Goal: Communication & Community: Share content

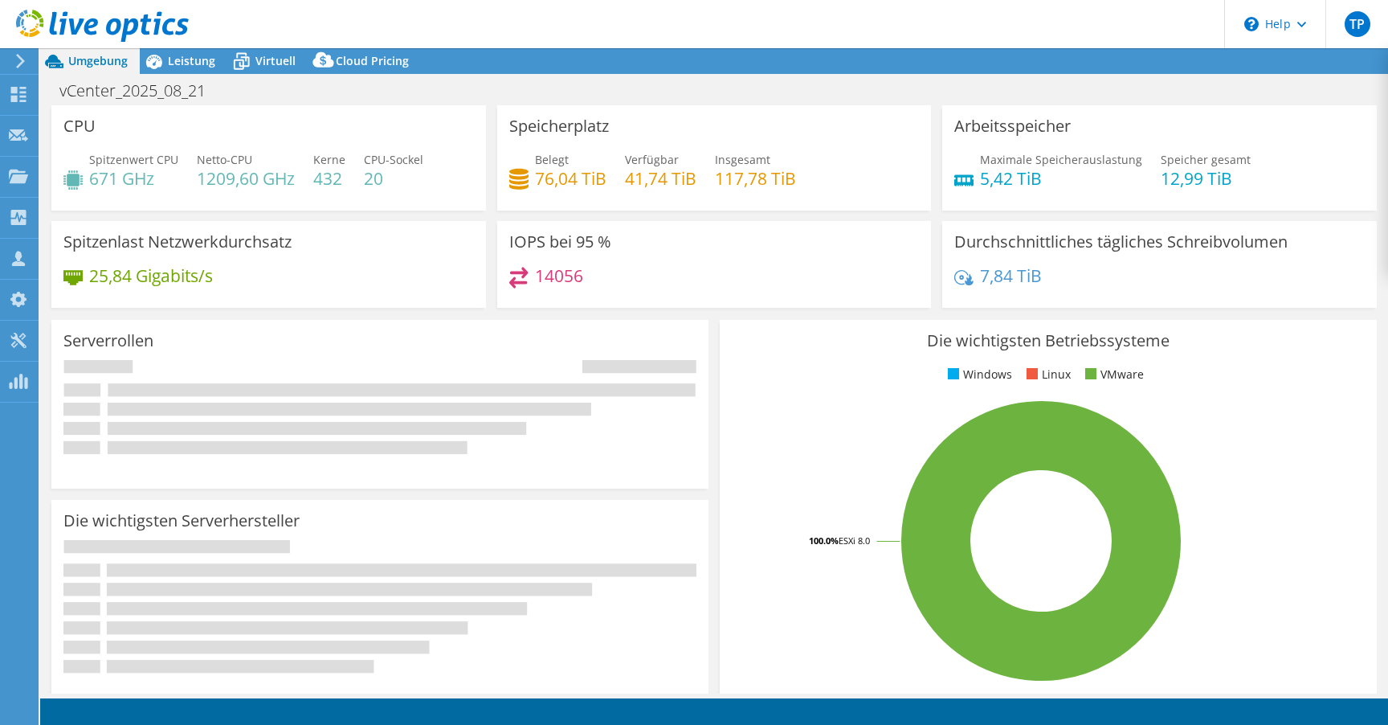
select select "USD"
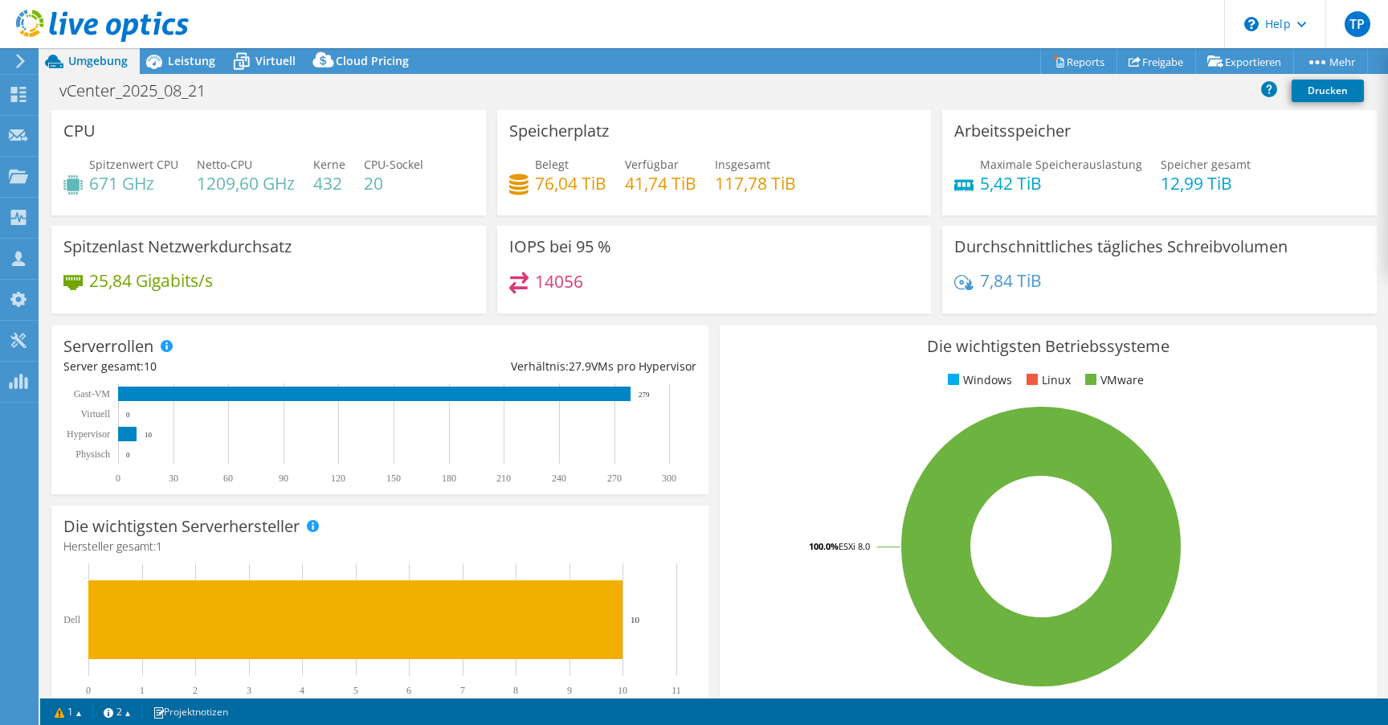
drag, startPoint x: 862, startPoint y: 309, endPoint x: 1066, endPoint y: 130, distance: 271.1
click at [865, 307] on div "IOPS bei 95 % 14056" at bounding box center [714, 270] width 435 height 88
click at [167, 392] on rect at bounding box center [374, 393] width 513 height 14
click at [198, 63] on span "Leistung" at bounding box center [191, 60] width 47 height 15
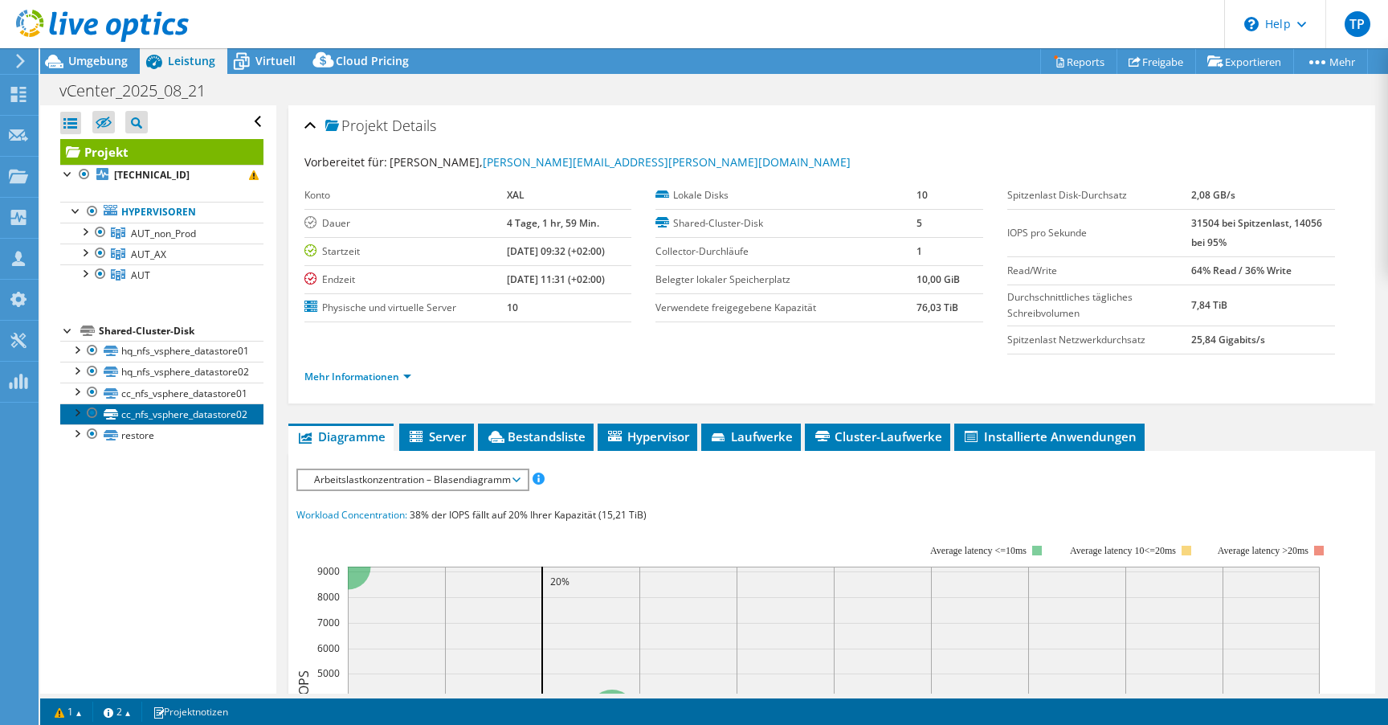
click at [215, 415] on link "cc_nfs_vsphere_datastore02" at bounding box center [161, 413] width 203 height 21
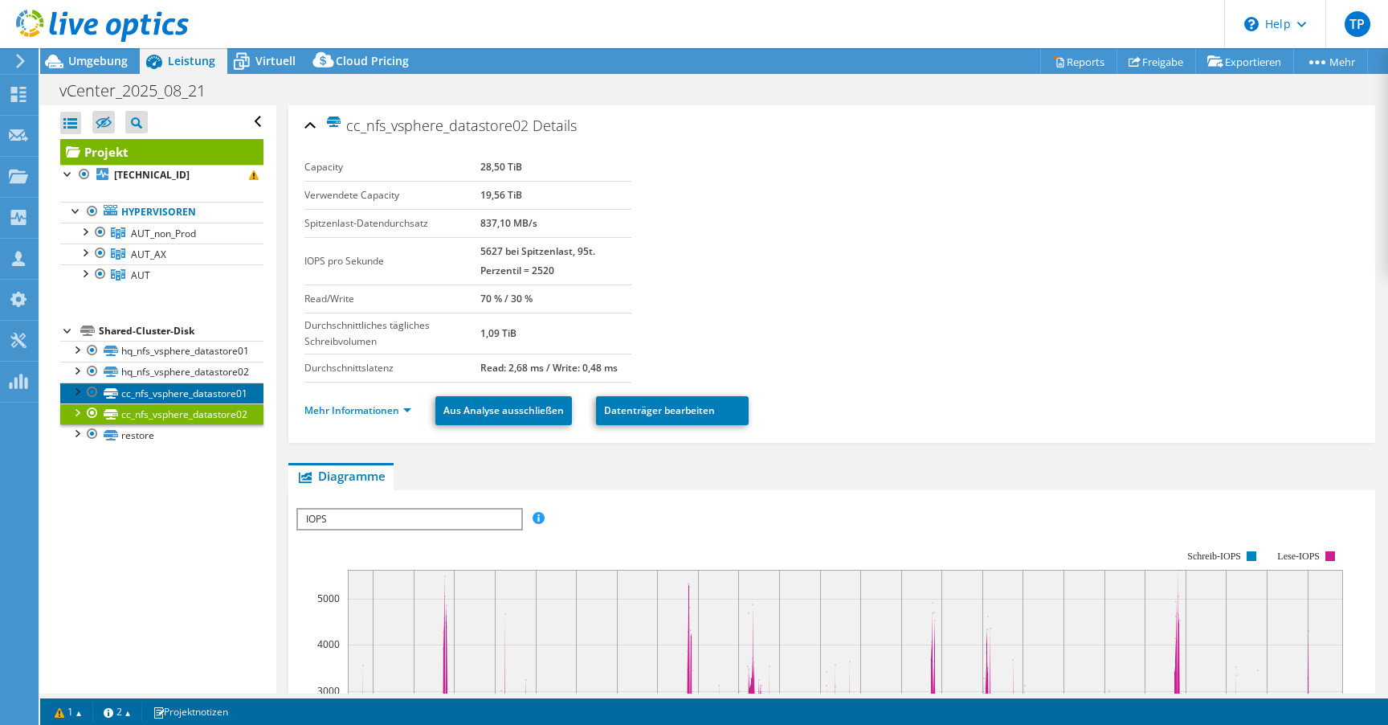
click at [209, 398] on link "cc_nfs_vsphere_datastore01" at bounding box center [161, 392] width 203 height 21
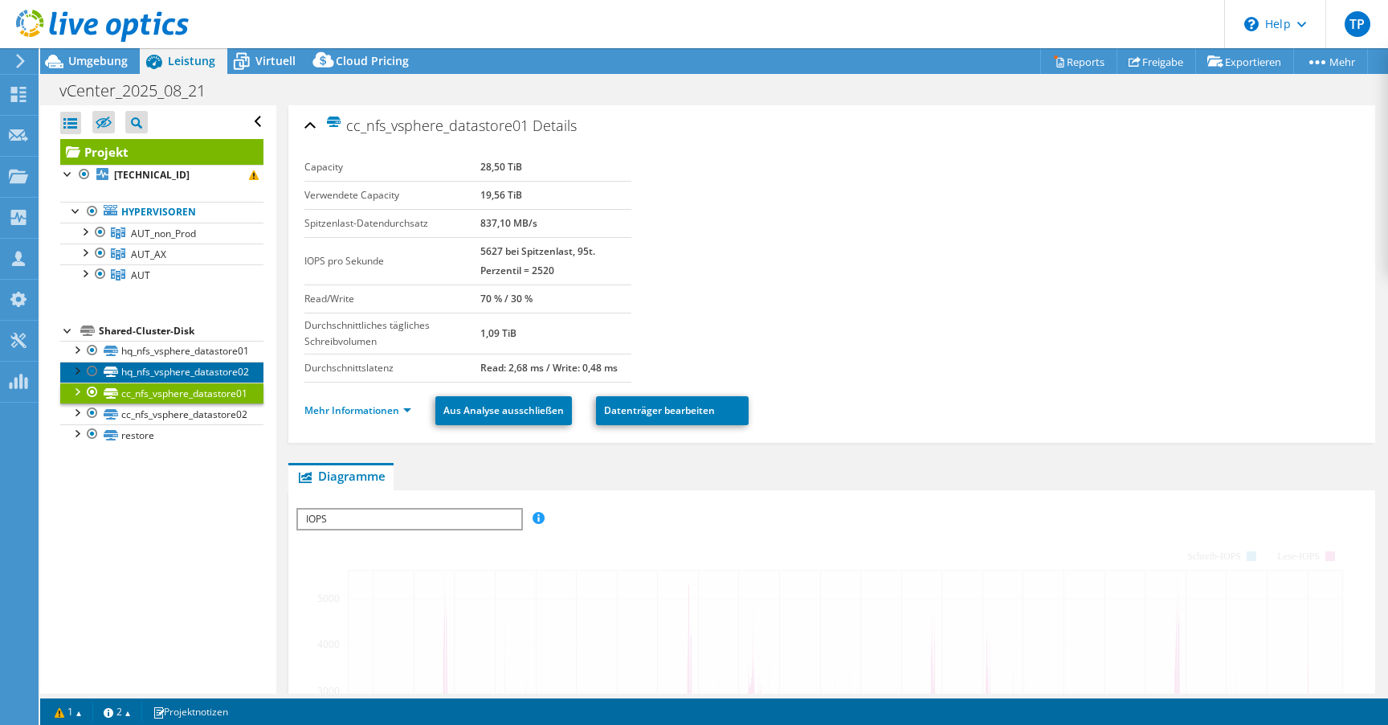
click at [213, 374] on link "hq_nfs_vsphere_datastore02" at bounding box center [161, 372] width 203 height 21
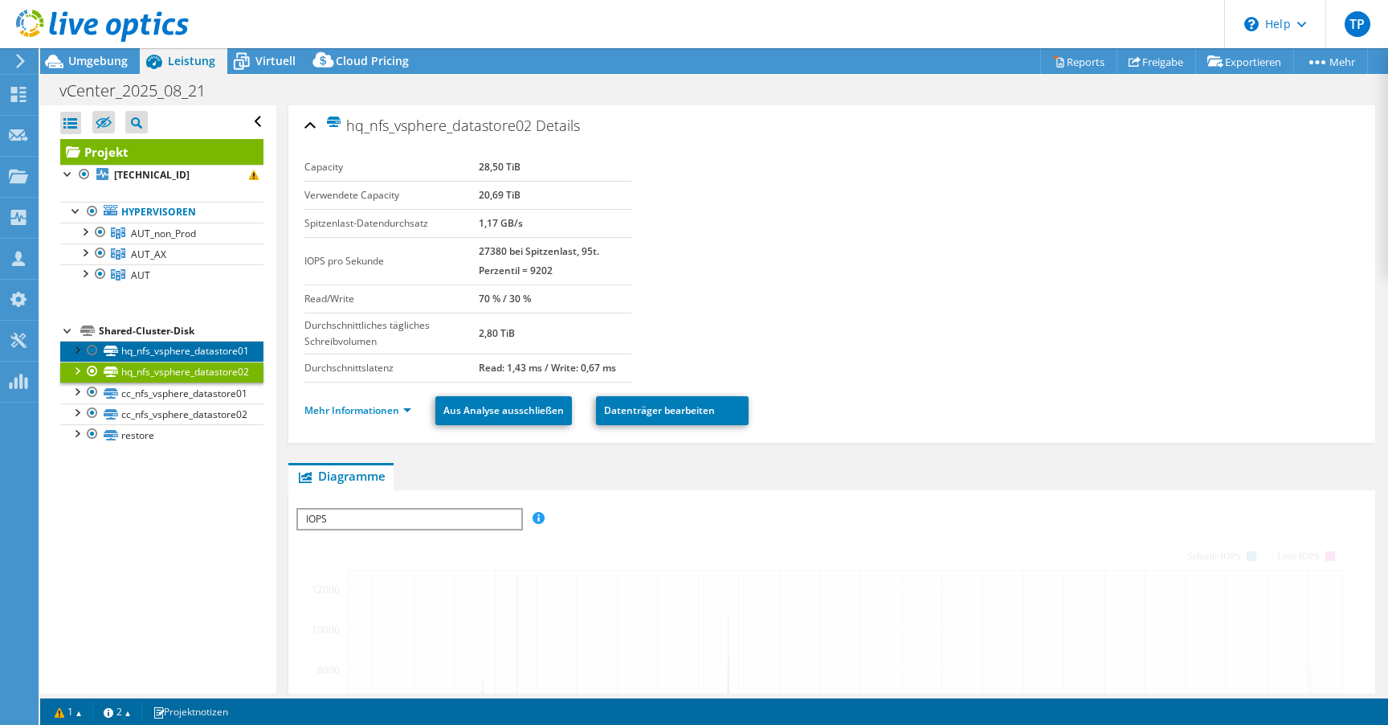
click at [213, 355] on link "hq_nfs_vsphere_datastore01" at bounding box center [161, 351] width 203 height 21
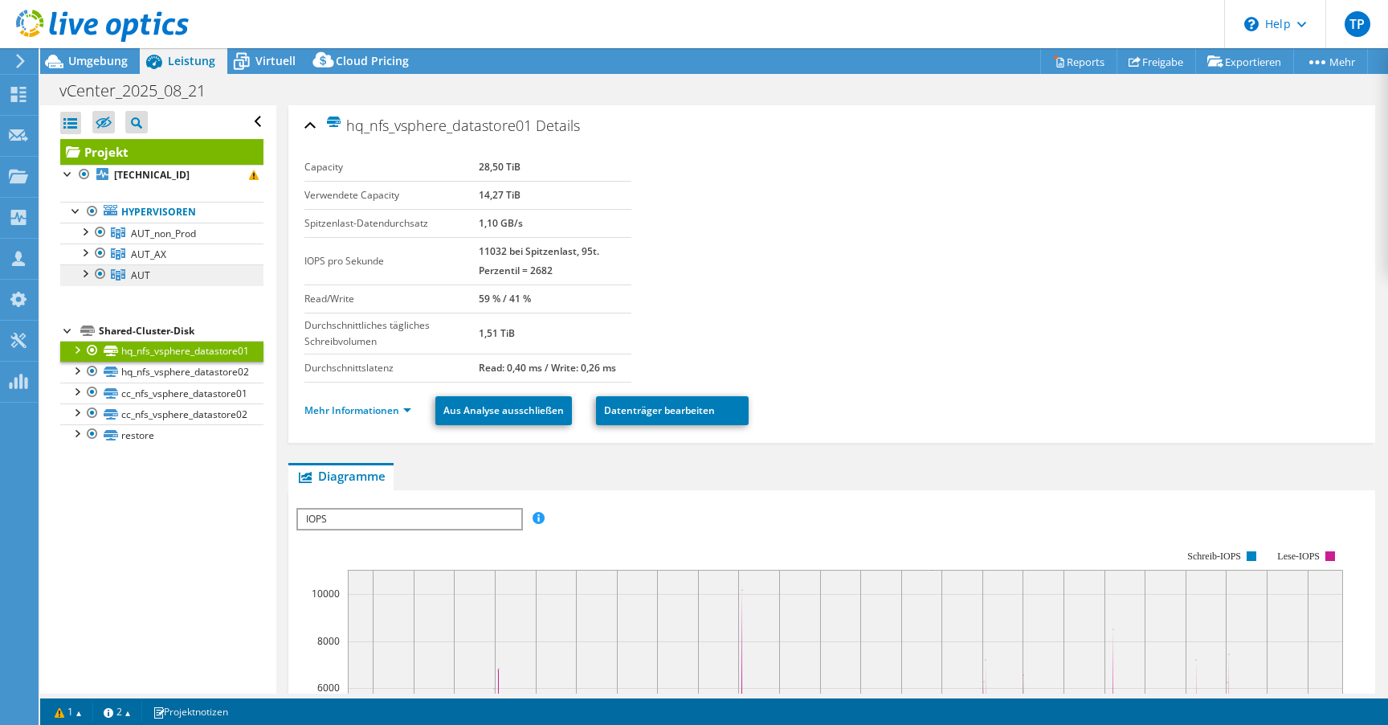
click at [169, 265] on link "AUT" at bounding box center [161, 274] width 203 height 21
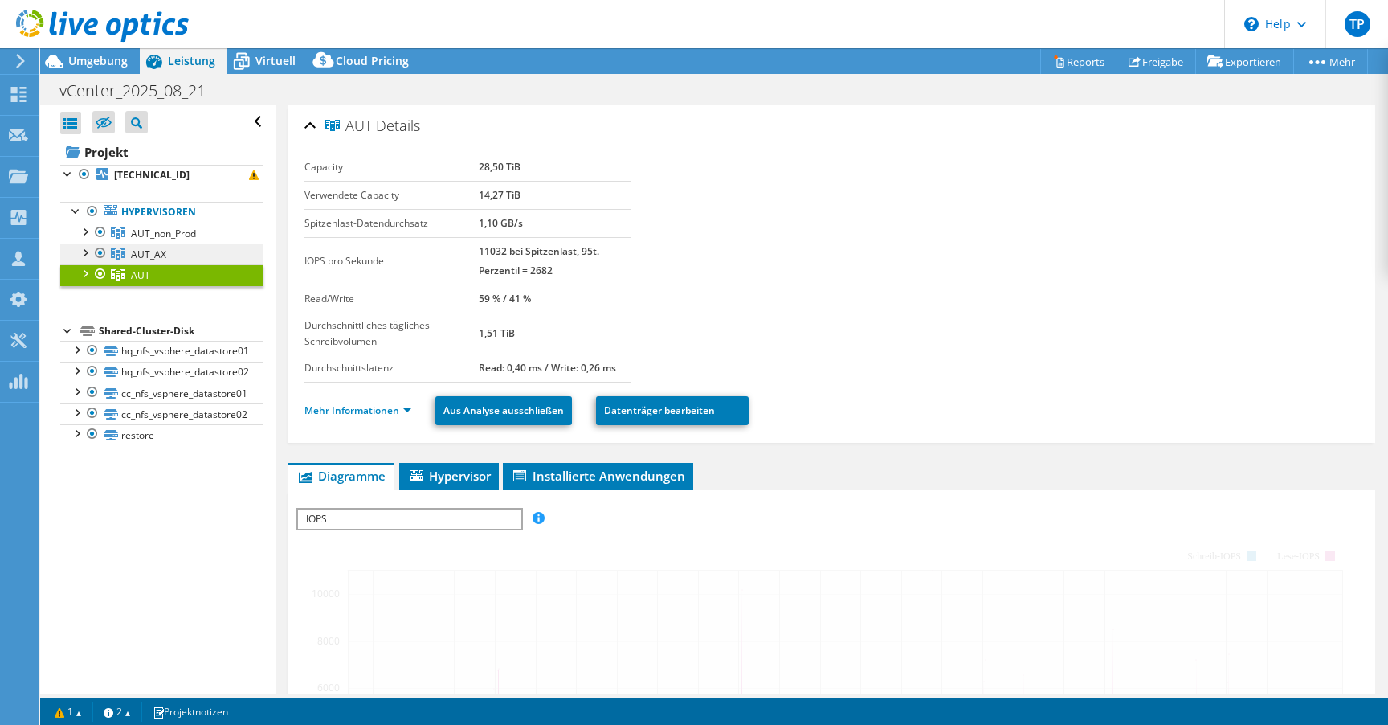
click at [176, 253] on link "AUT_AX" at bounding box center [161, 253] width 203 height 21
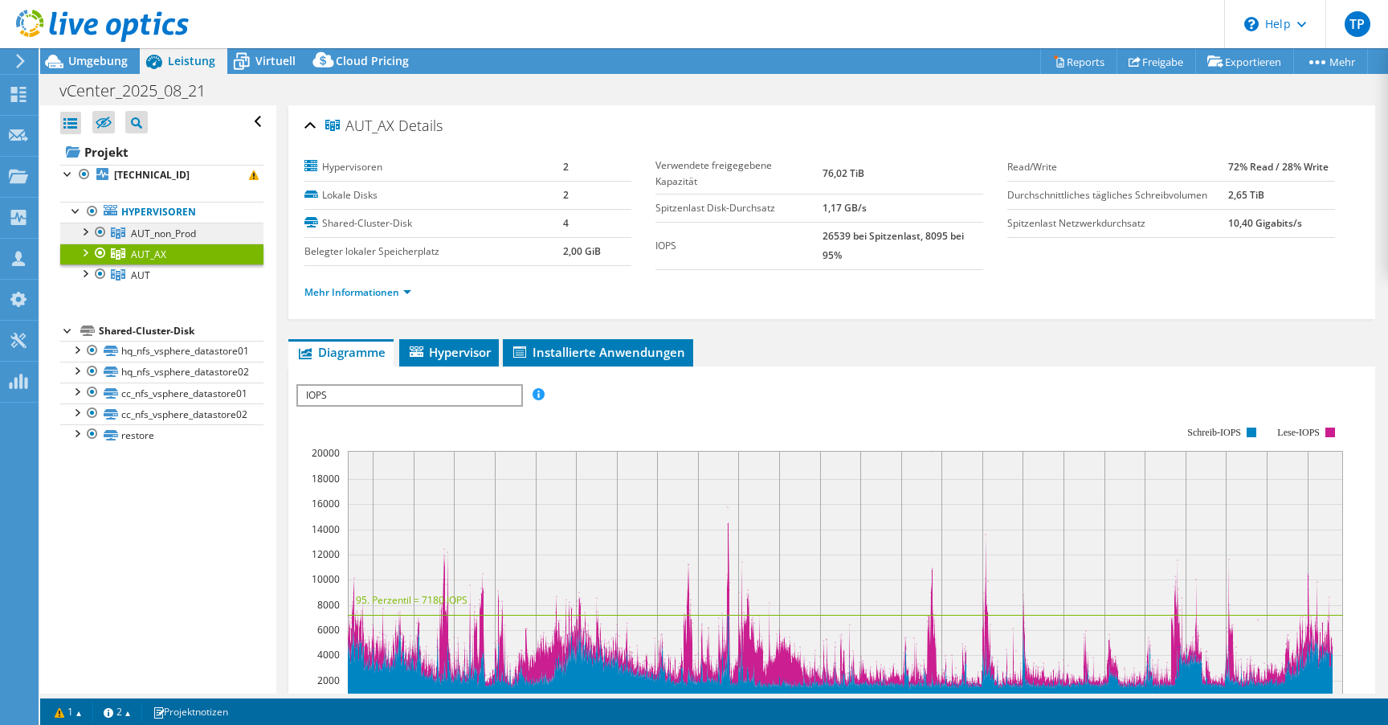
click at [186, 230] on span "AUT_non_Prod" at bounding box center [163, 234] width 65 height 14
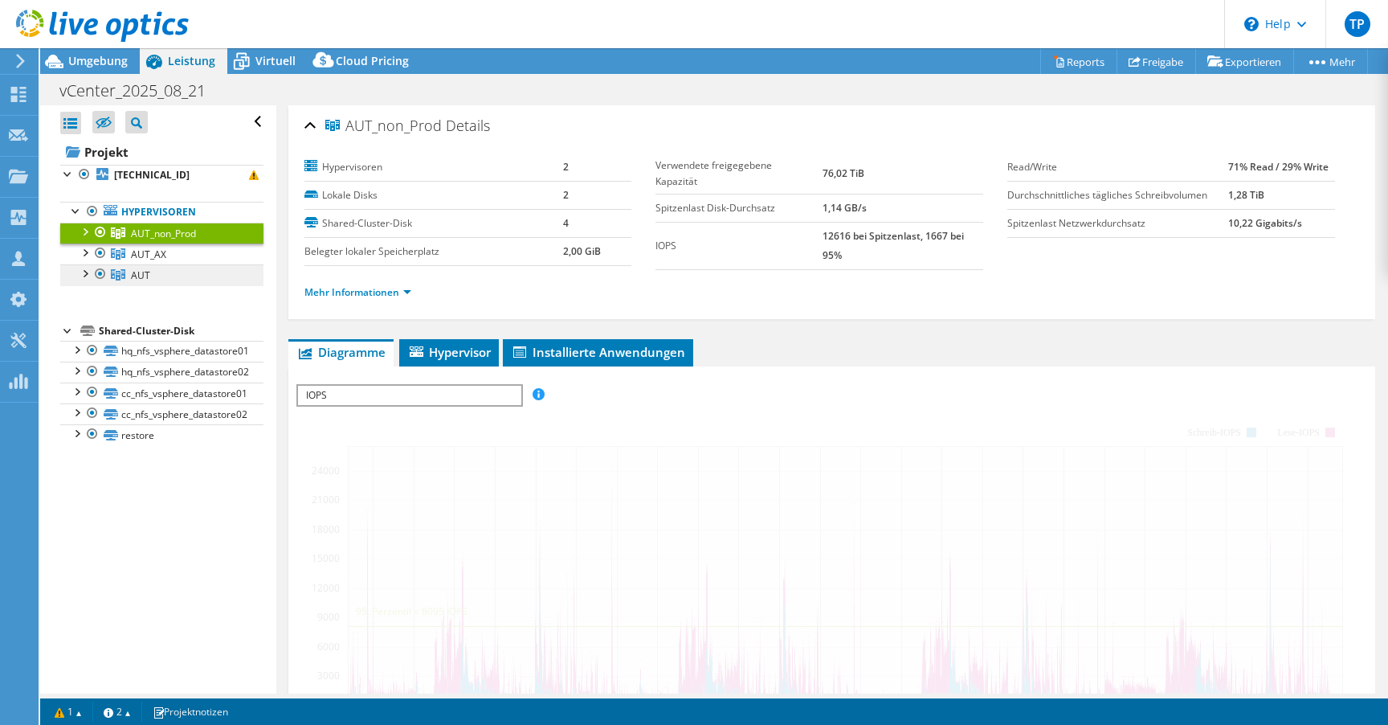
click at [192, 264] on link "AUT" at bounding box center [161, 274] width 203 height 21
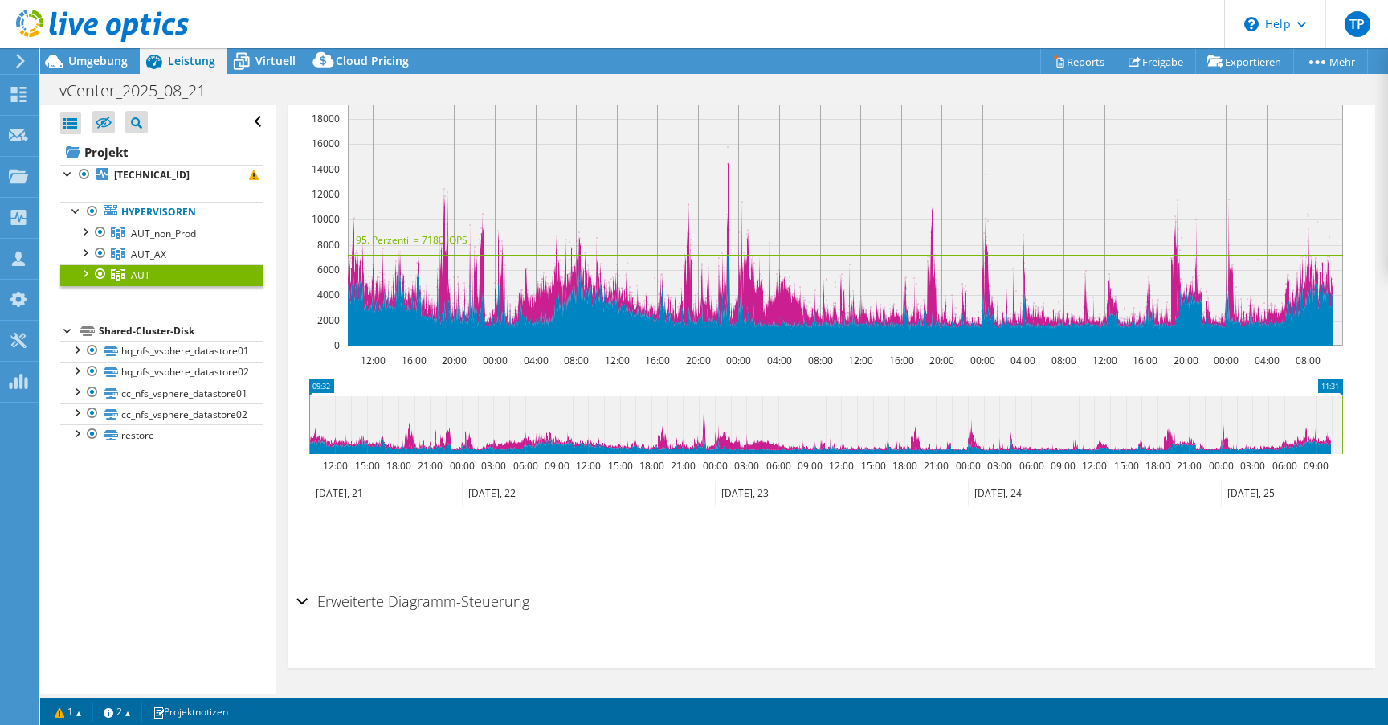
scroll to position [44, 0]
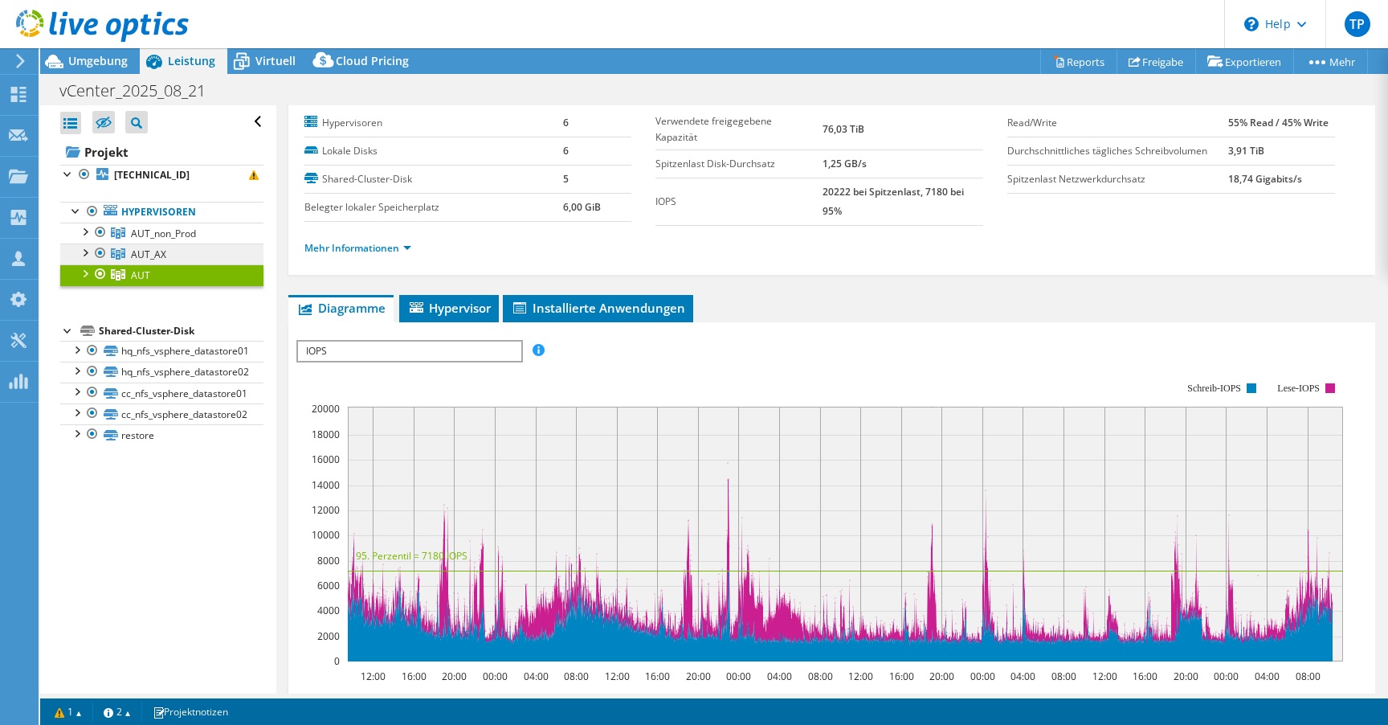
click at [147, 255] on span "AUT_AX" at bounding box center [148, 254] width 35 height 14
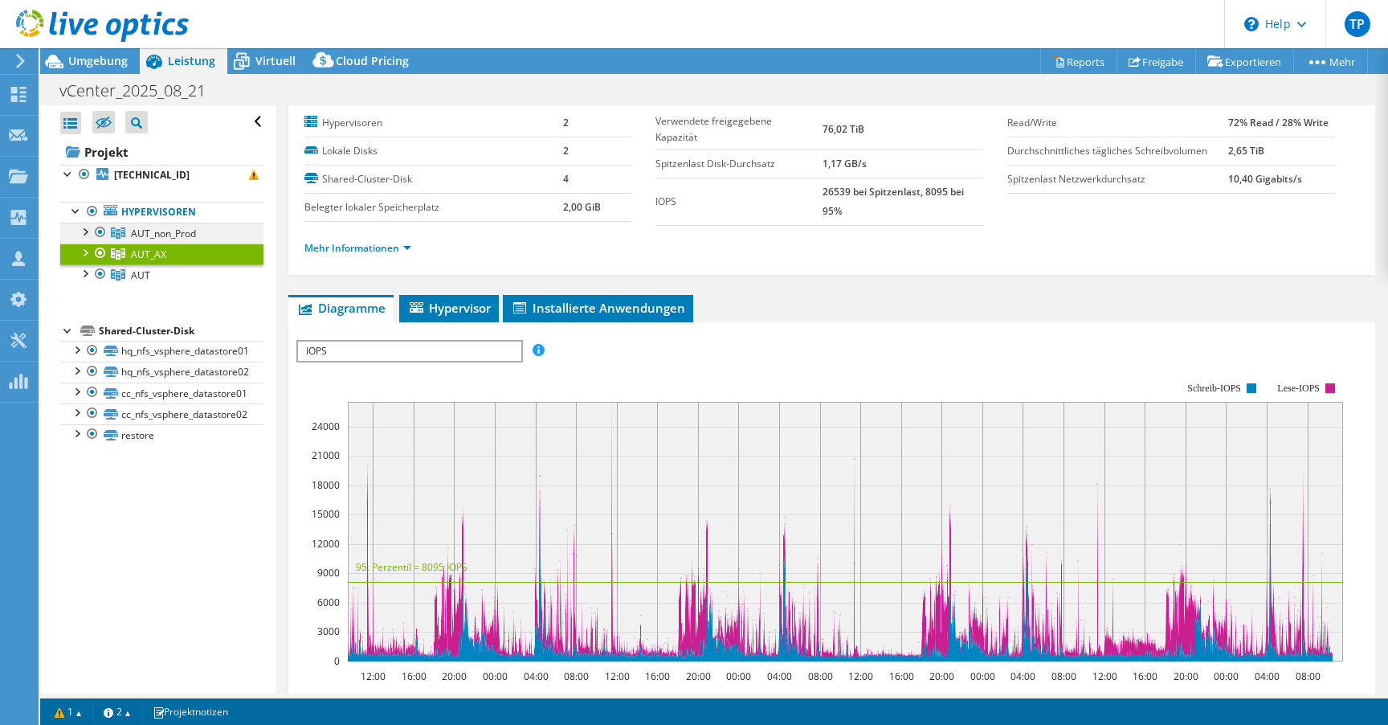
click at [166, 239] on link "AUT_non_Prod" at bounding box center [161, 233] width 203 height 21
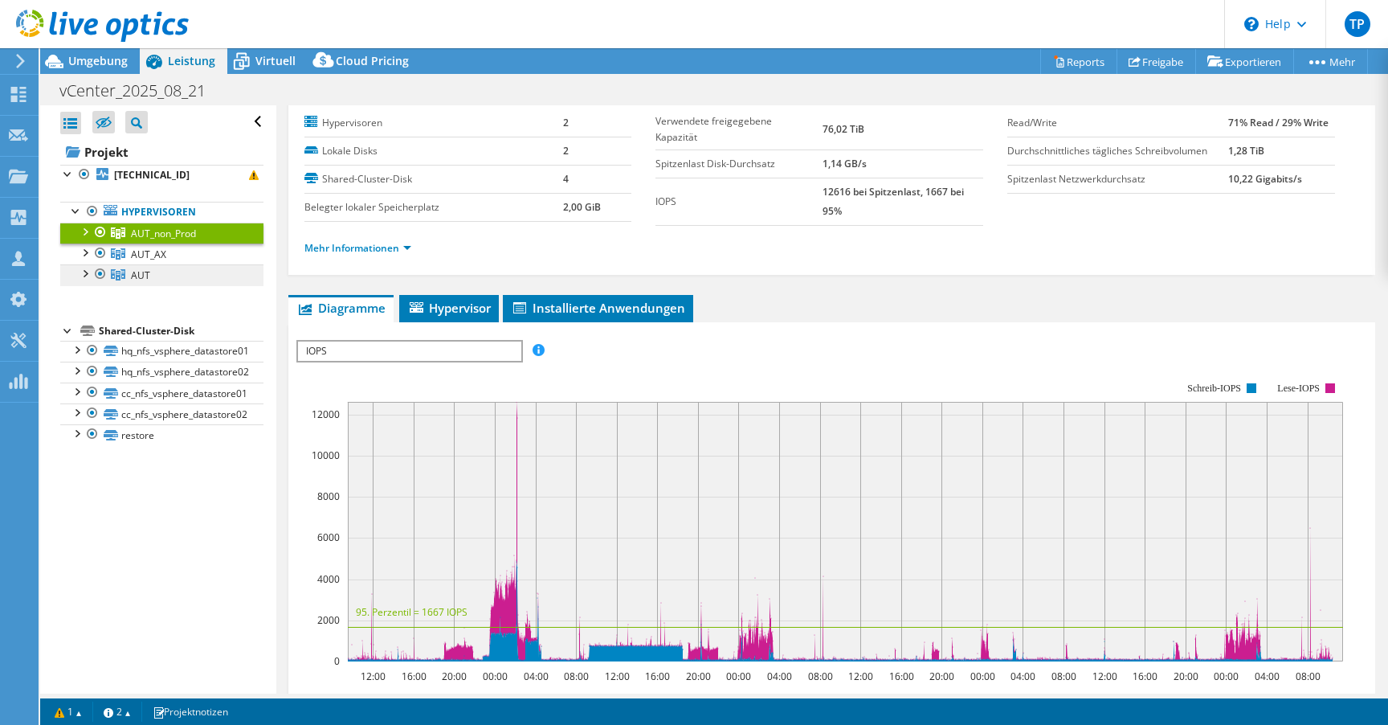
click at [167, 272] on link "AUT" at bounding box center [161, 274] width 203 height 21
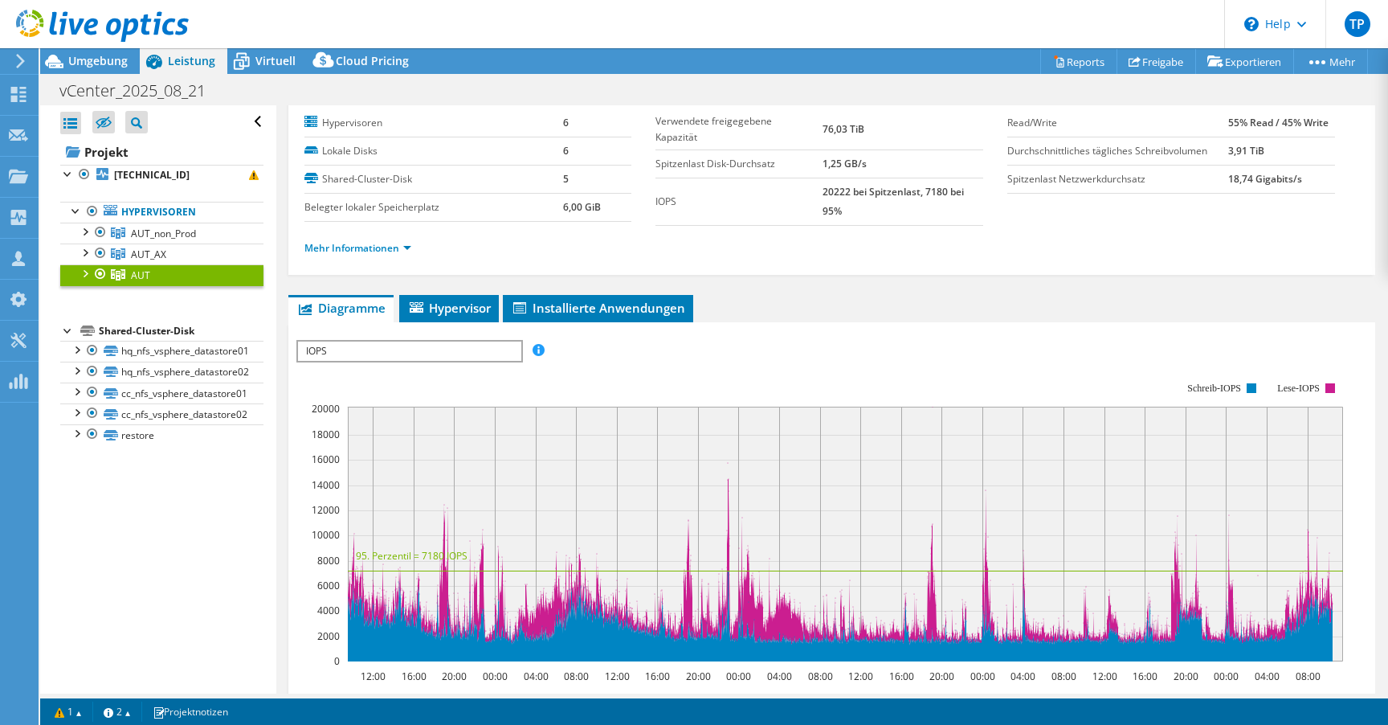
click at [322, 341] on span "IOPS" at bounding box center [409, 350] width 223 height 19
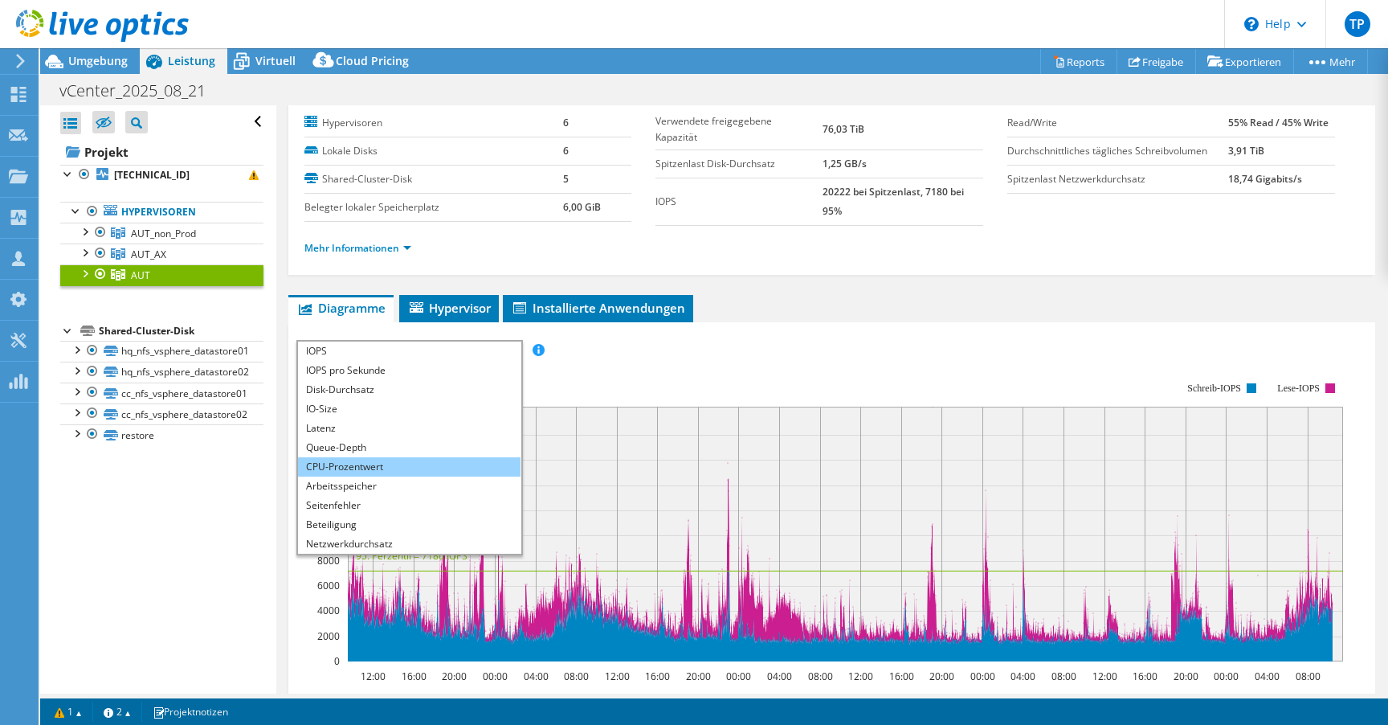
click at [377, 470] on li "CPU-Prozentwert" at bounding box center [409, 466] width 223 height 19
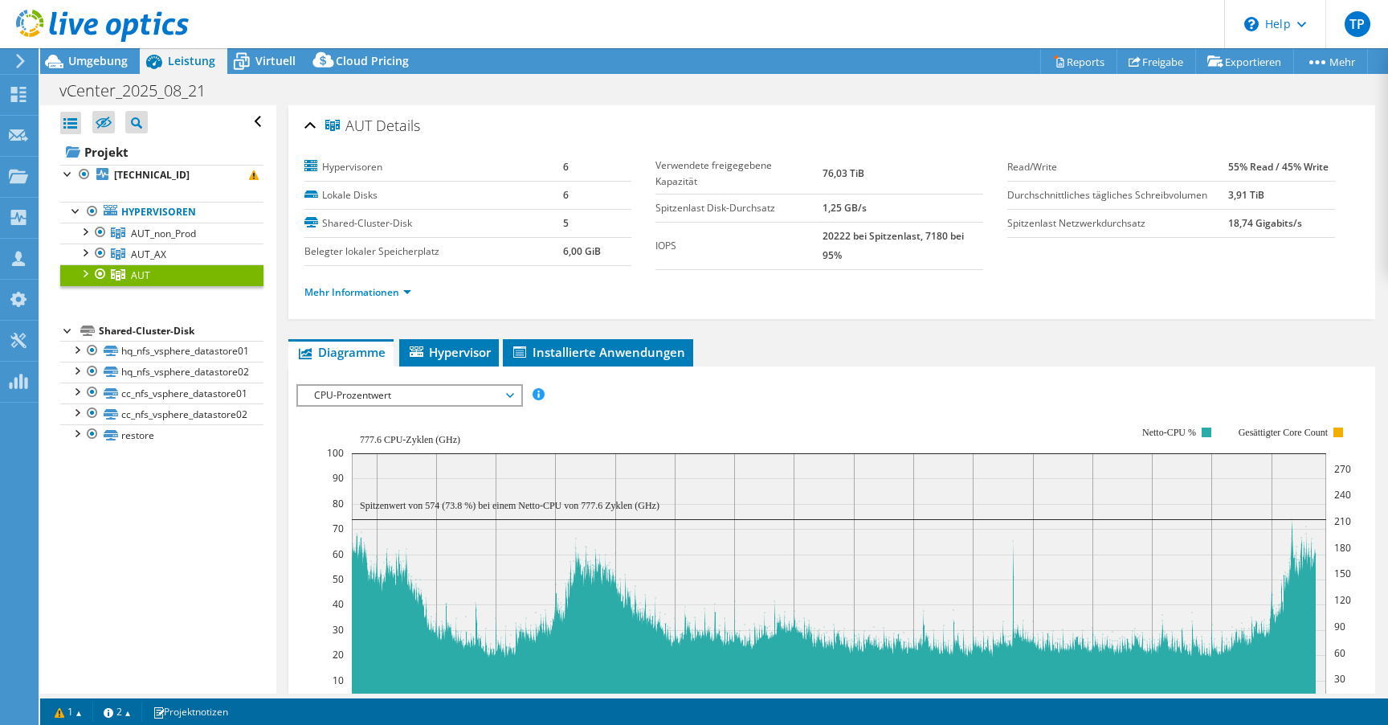
scroll to position [360, 0]
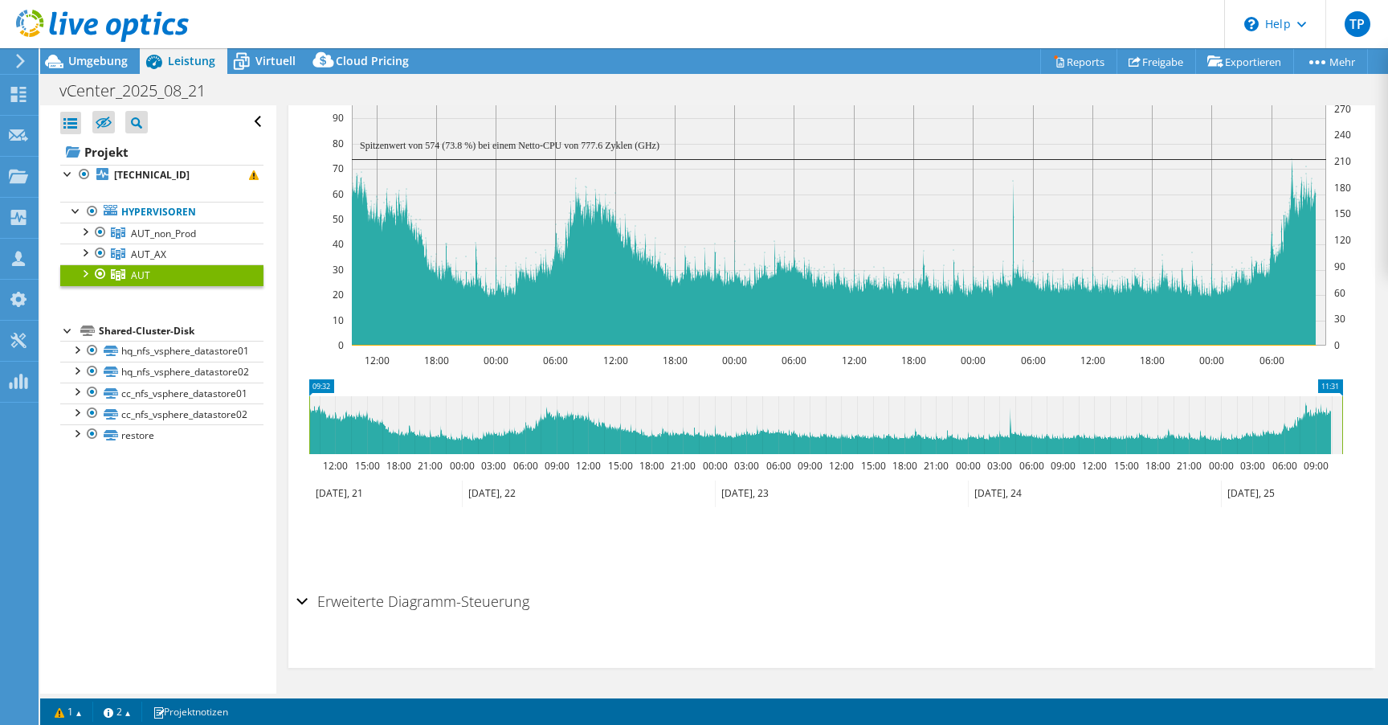
drag, startPoint x: 475, startPoint y: 599, endPoint x: 489, endPoint y: 590, distance: 17.4
click at [476, 598] on h2 "Erweiterte Diagramm-Steuerung" at bounding box center [413, 601] width 233 height 32
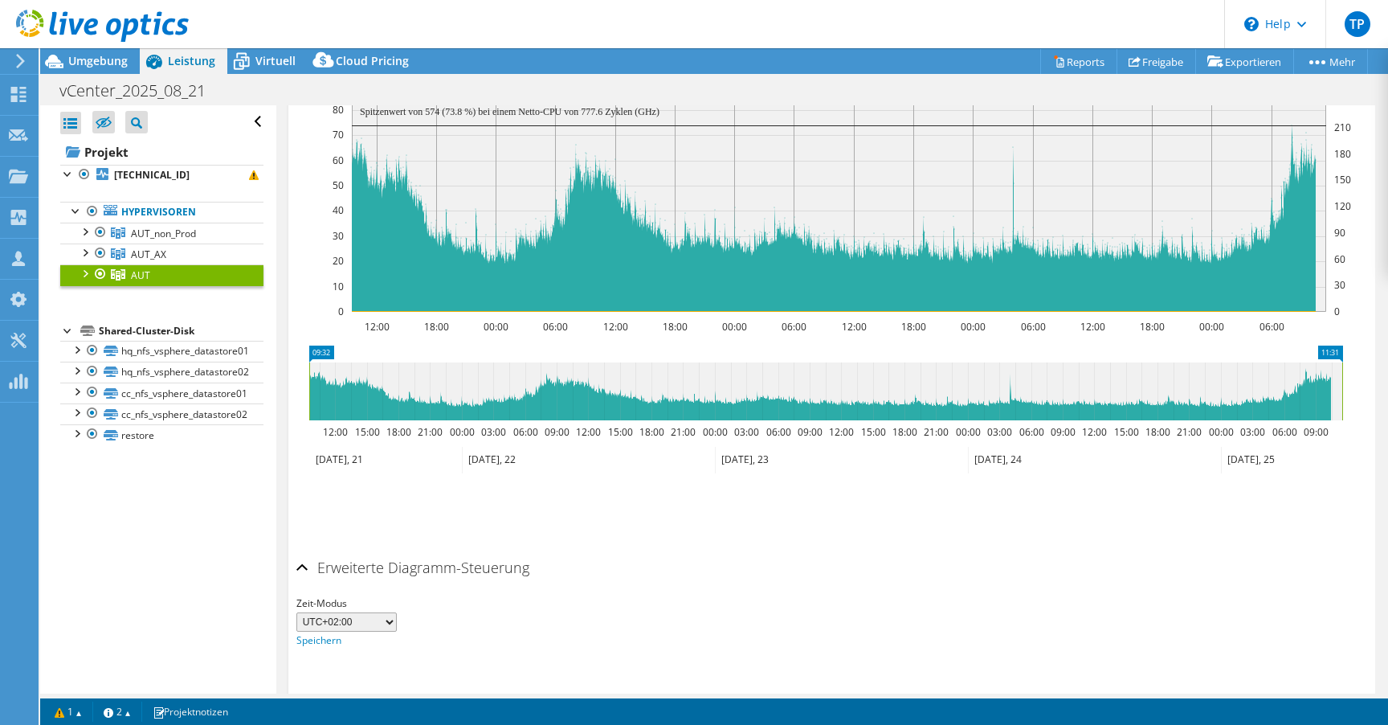
scroll to position [398, 0]
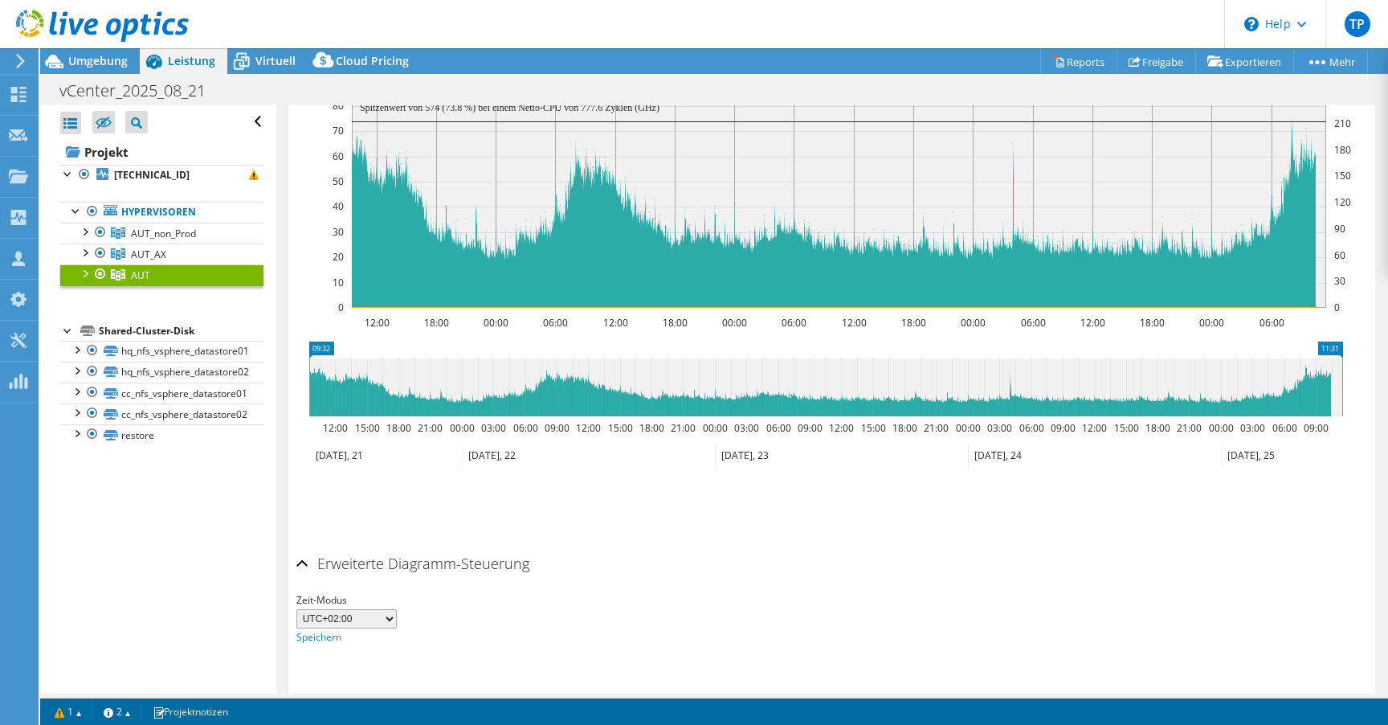
click at [355, 564] on h2 "Erweiterte Diagramm-Steuerung" at bounding box center [413, 563] width 233 height 32
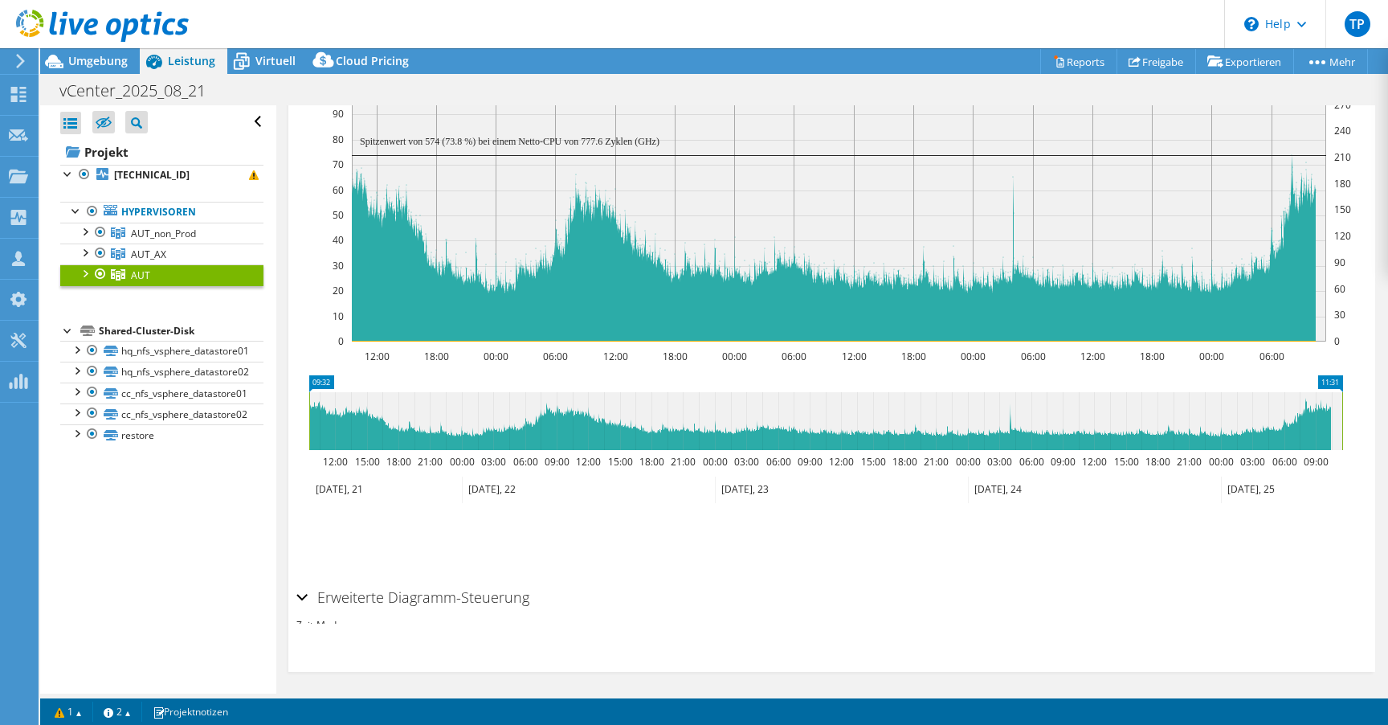
scroll to position [0, 0]
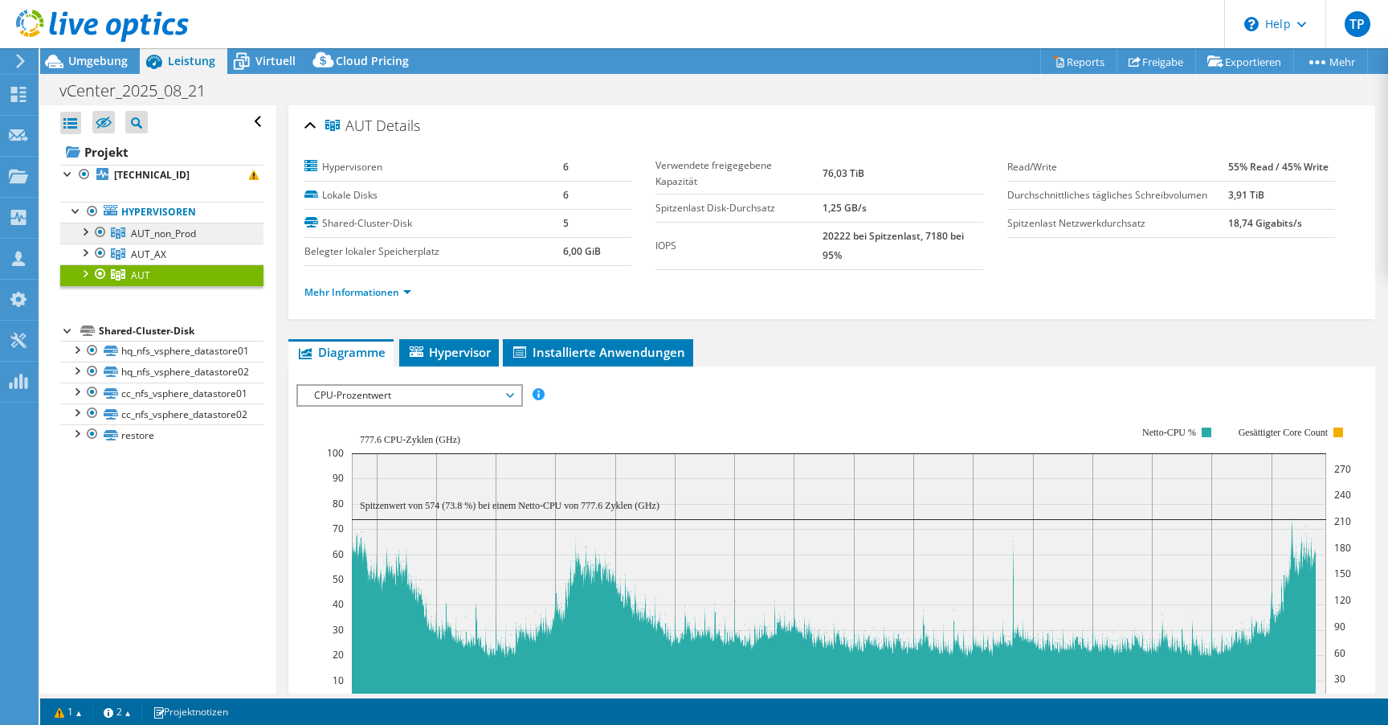
click at [194, 233] on span "AUT_non_Prod" at bounding box center [163, 234] width 65 height 14
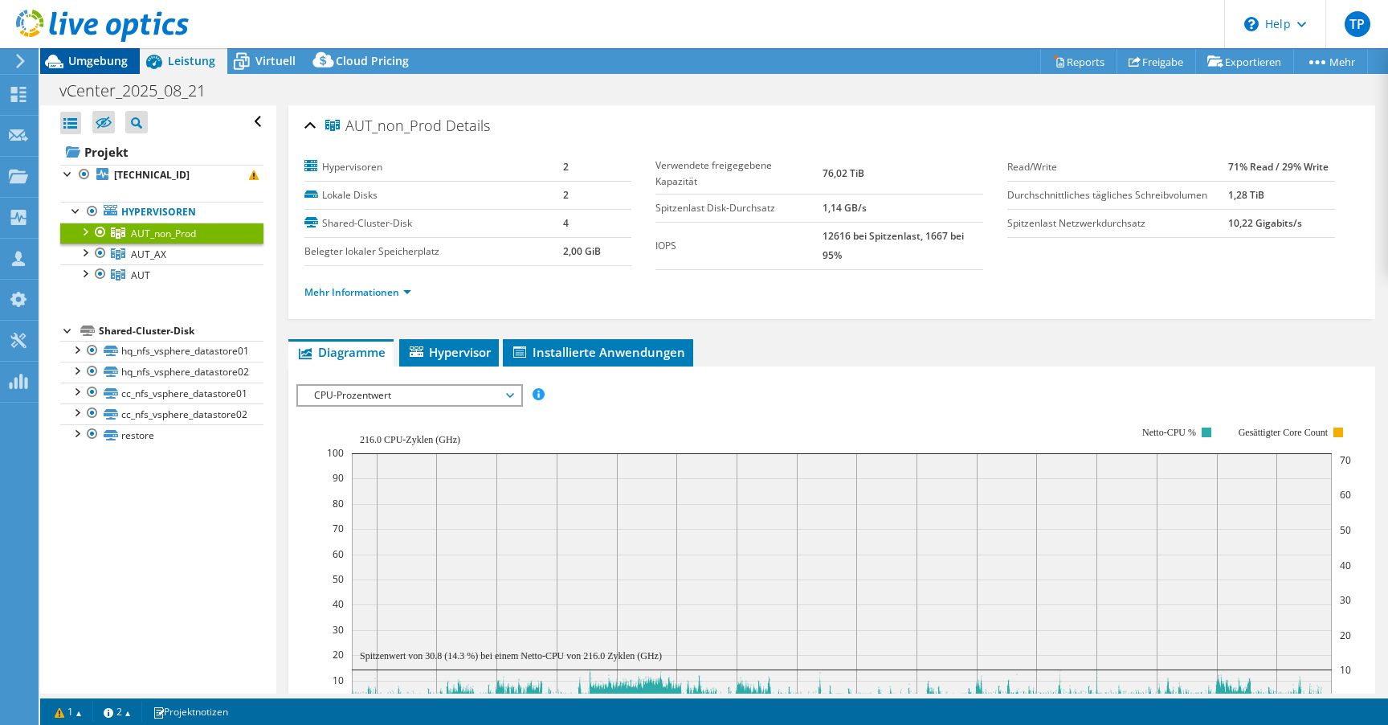
click at [97, 64] on span "Umgebung" at bounding box center [97, 60] width 59 height 15
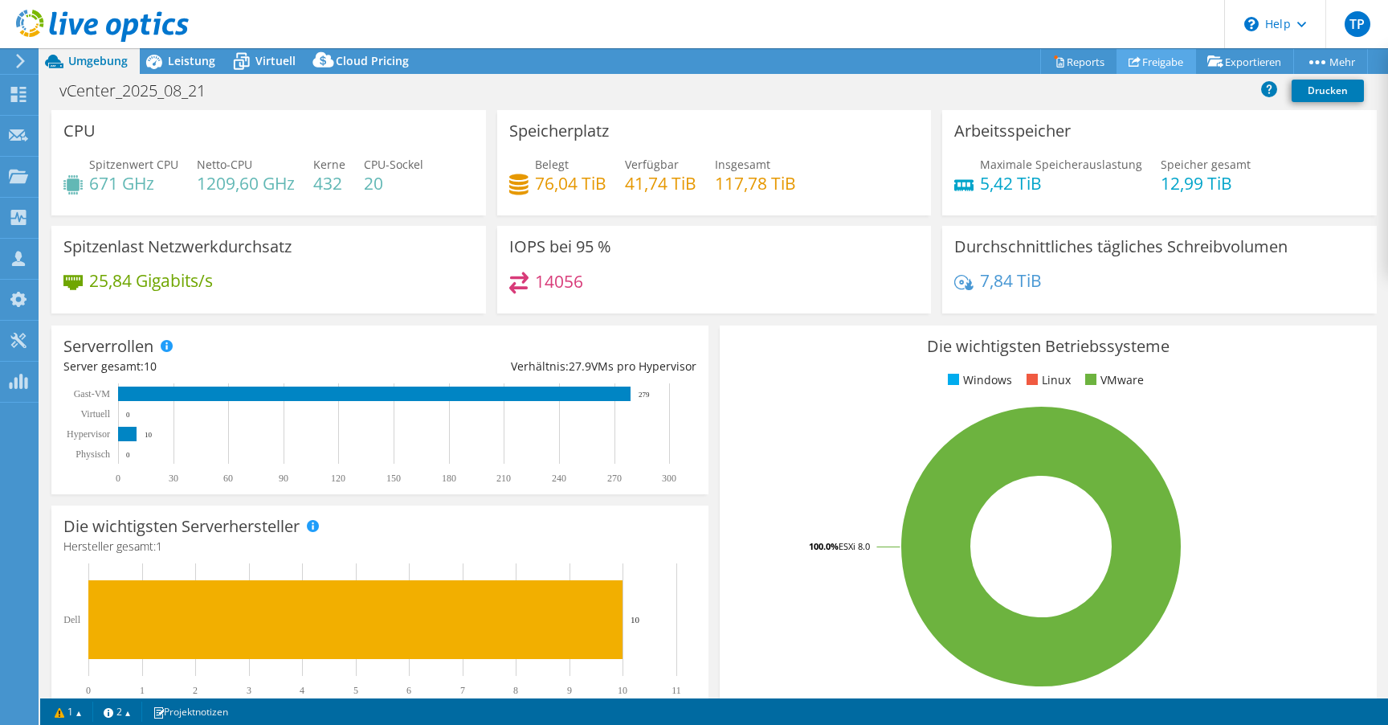
click at [1155, 62] on link "Freigabe" at bounding box center [1157, 61] width 80 height 25
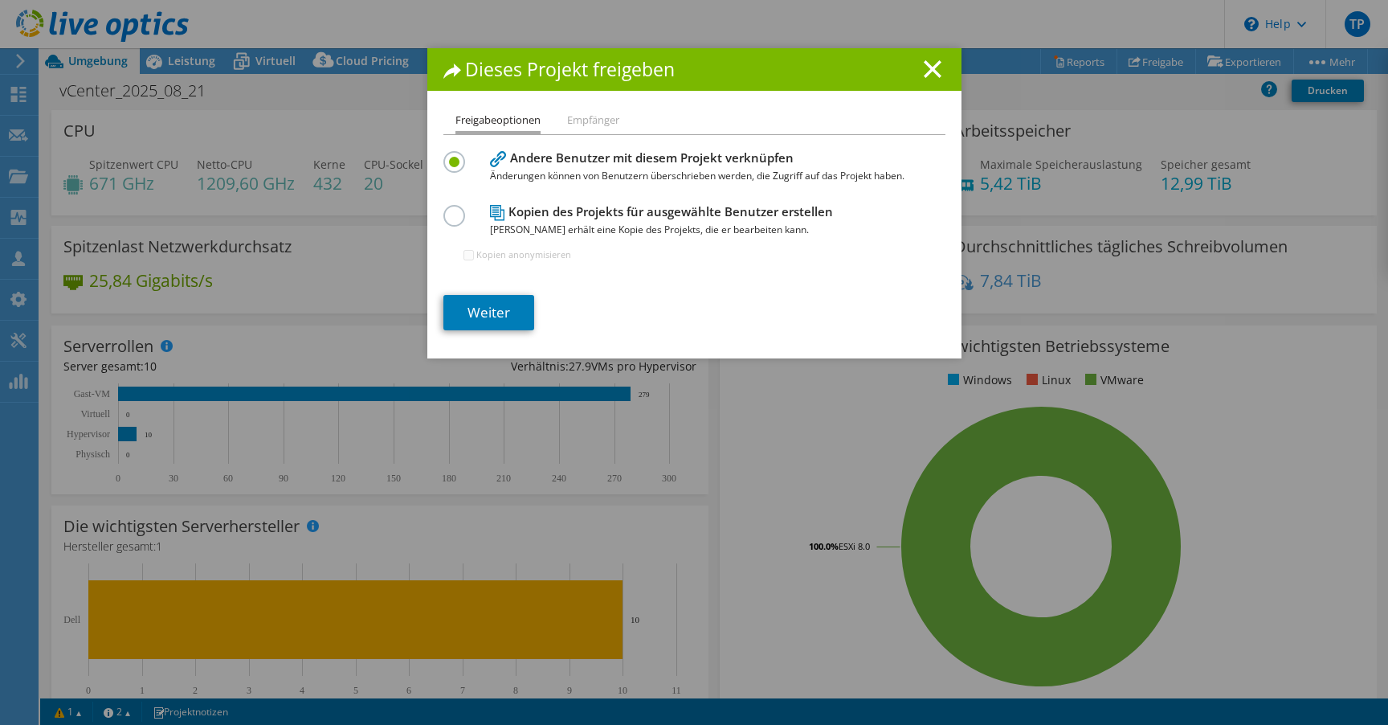
click at [591, 127] on li "Empfänger" at bounding box center [593, 121] width 52 height 20
click at [492, 313] on link "Weiter" at bounding box center [489, 312] width 91 height 35
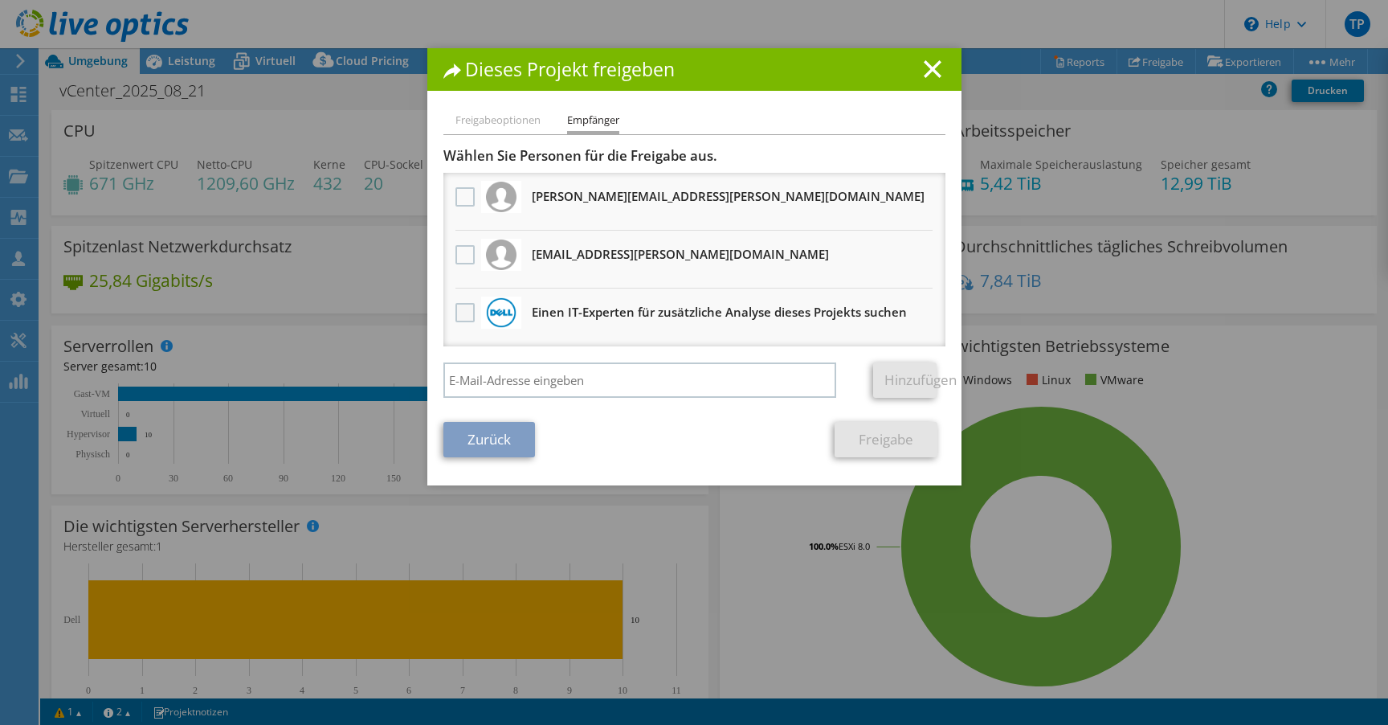
click at [459, 317] on label at bounding box center [467, 312] width 23 height 19
click at [0, 0] on input "checkbox" at bounding box center [0, 0] width 0 height 0
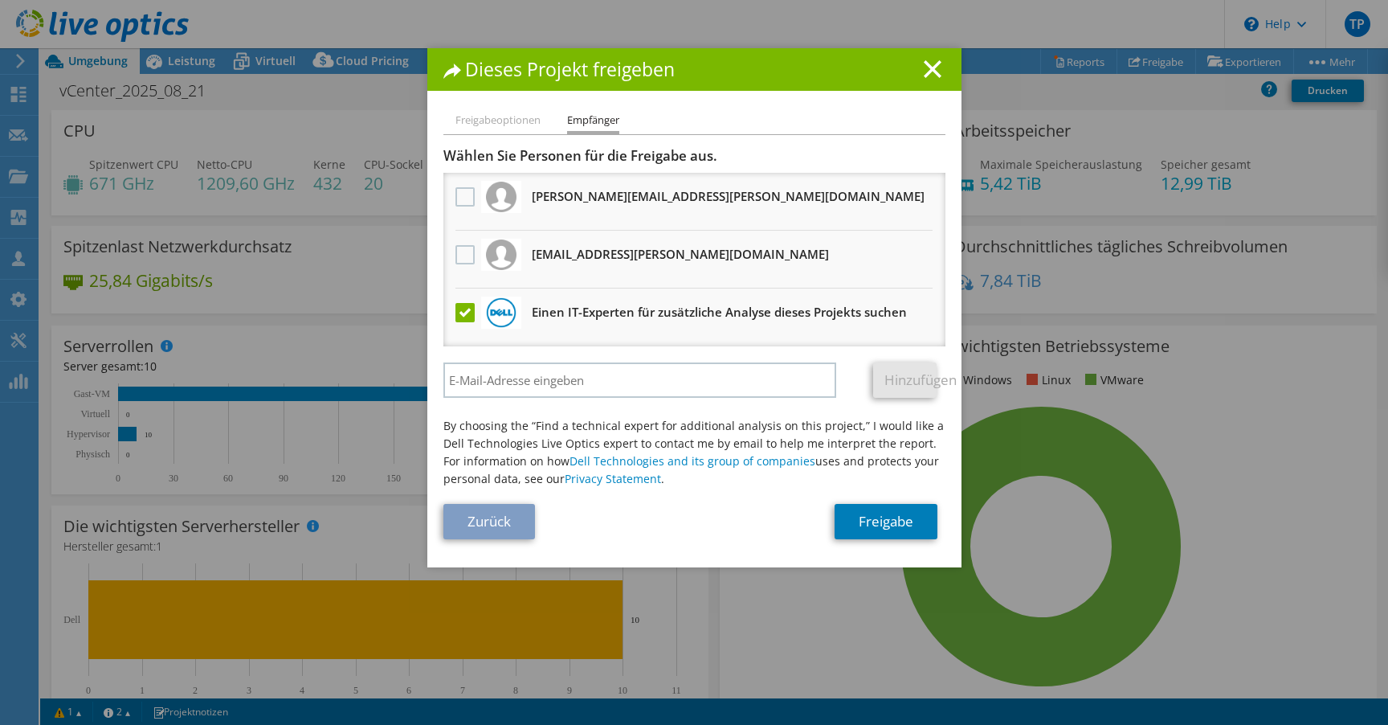
click at [456, 316] on label at bounding box center [467, 312] width 23 height 19
click at [0, 0] on input "checkbox" at bounding box center [0, 0] width 0 height 0
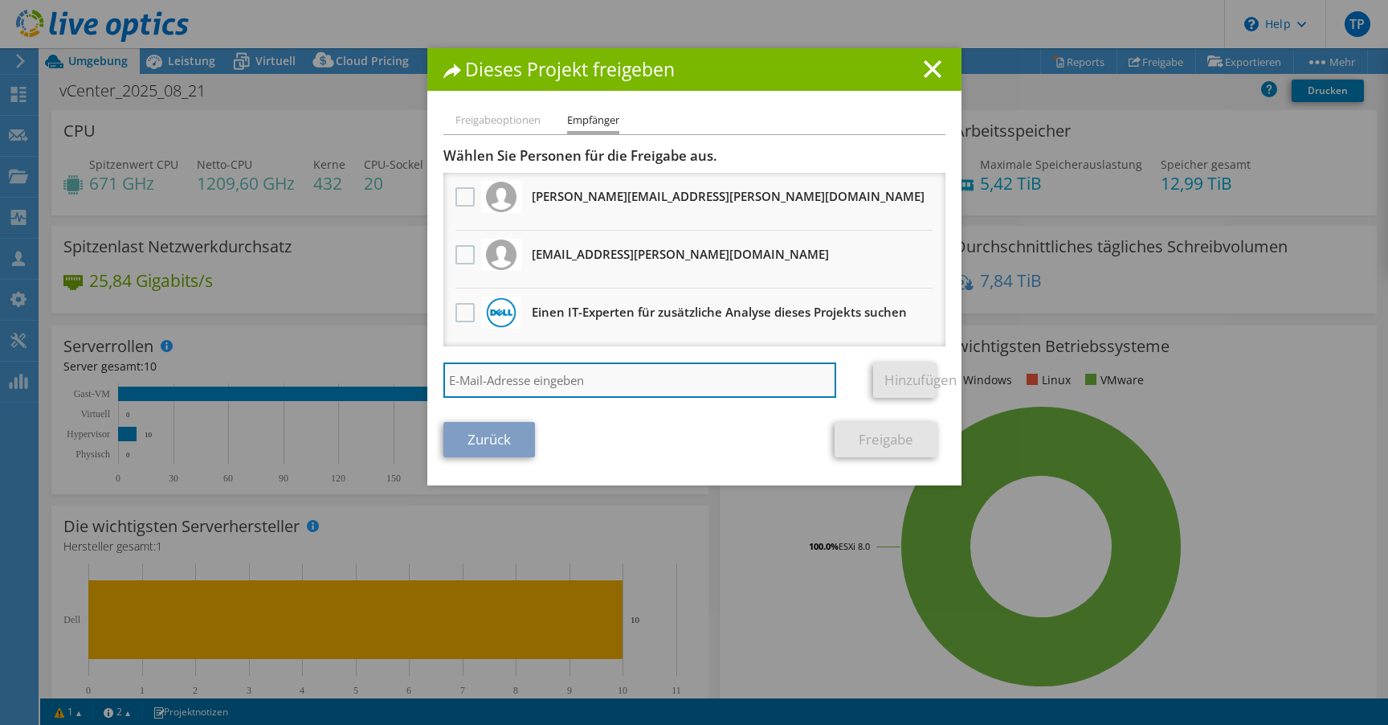
drag, startPoint x: 525, startPoint y: 384, endPoint x: 564, endPoint y: 370, distance: 41.9
click at [525, 383] on input "search" at bounding box center [641, 379] width 394 height 35
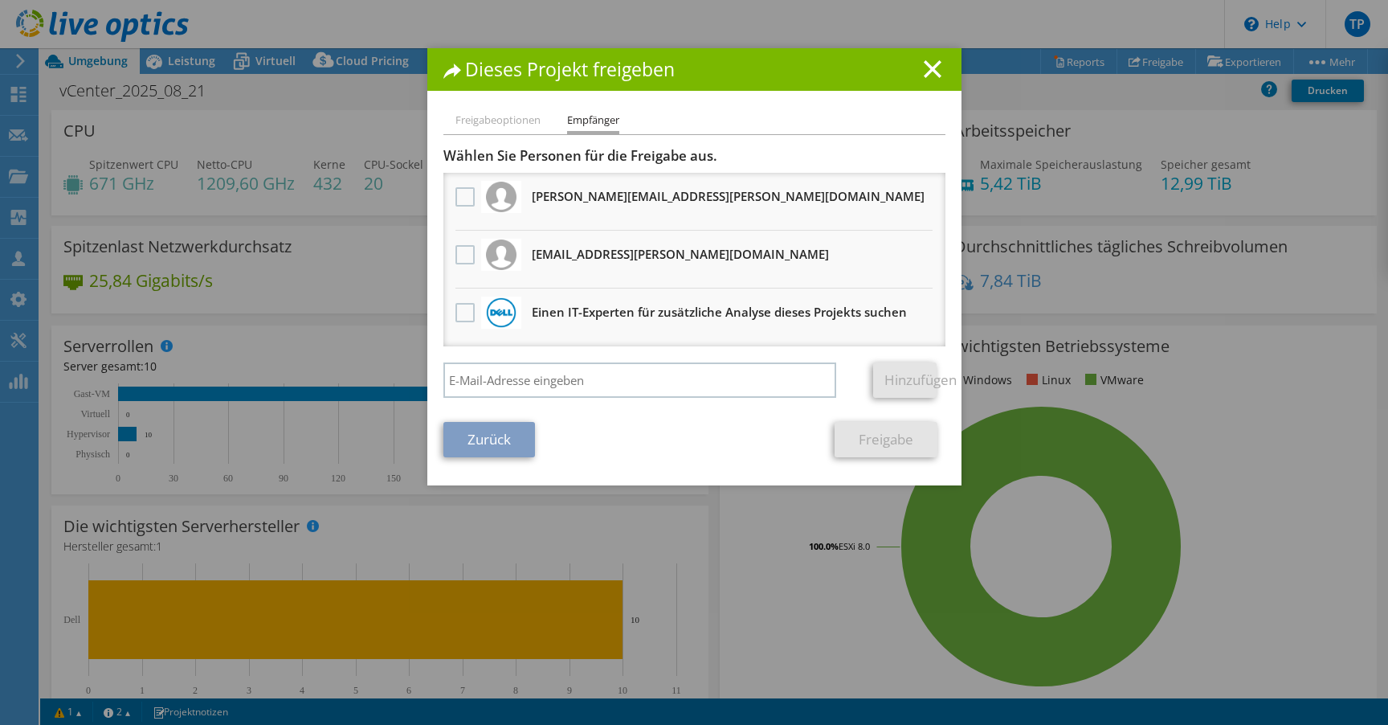
click at [483, 114] on li "Freigabeoptionen" at bounding box center [498, 121] width 85 height 20
click at [498, 122] on li "Freigabeoptionen" at bounding box center [498, 121] width 85 height 20
click at [483, 455] on link "Zurück" at bounding box center [490, 439] width 92 height 35
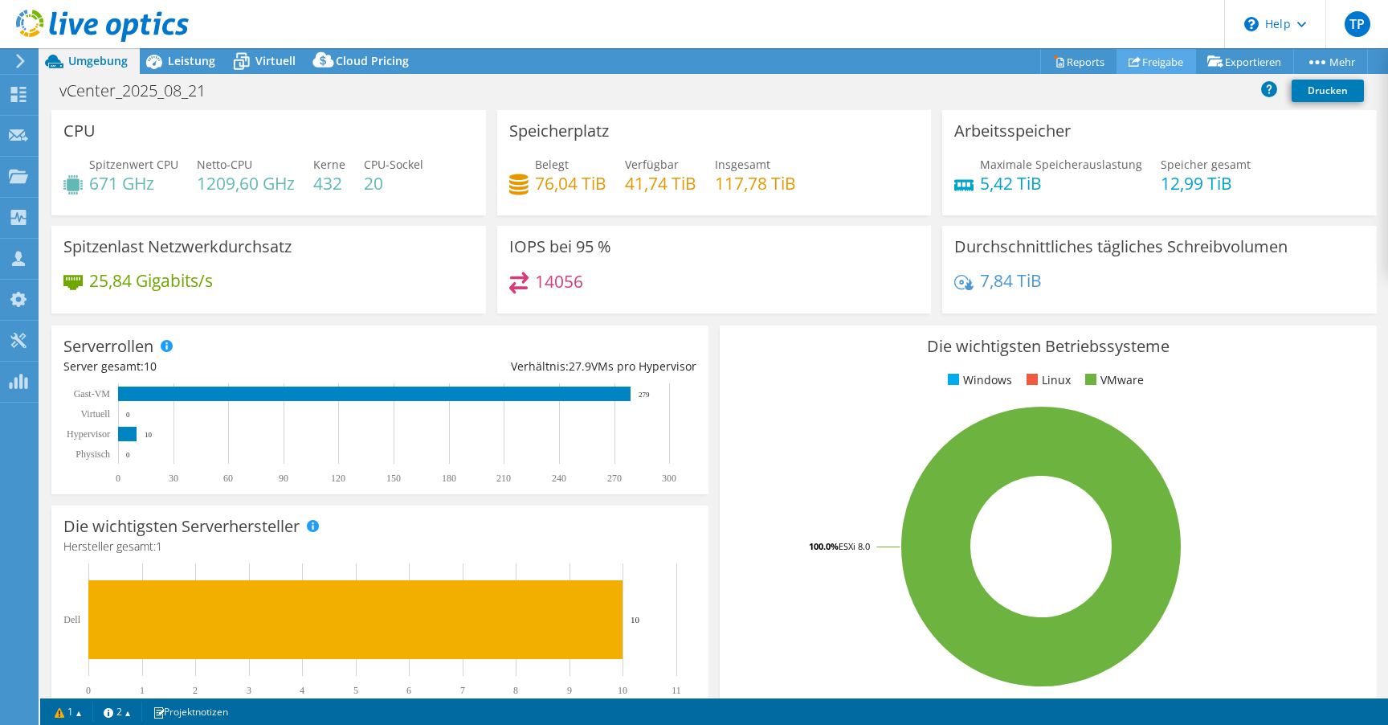
click at [1129, 59] on use at bounding box center [1135, 61] width 12 height 10
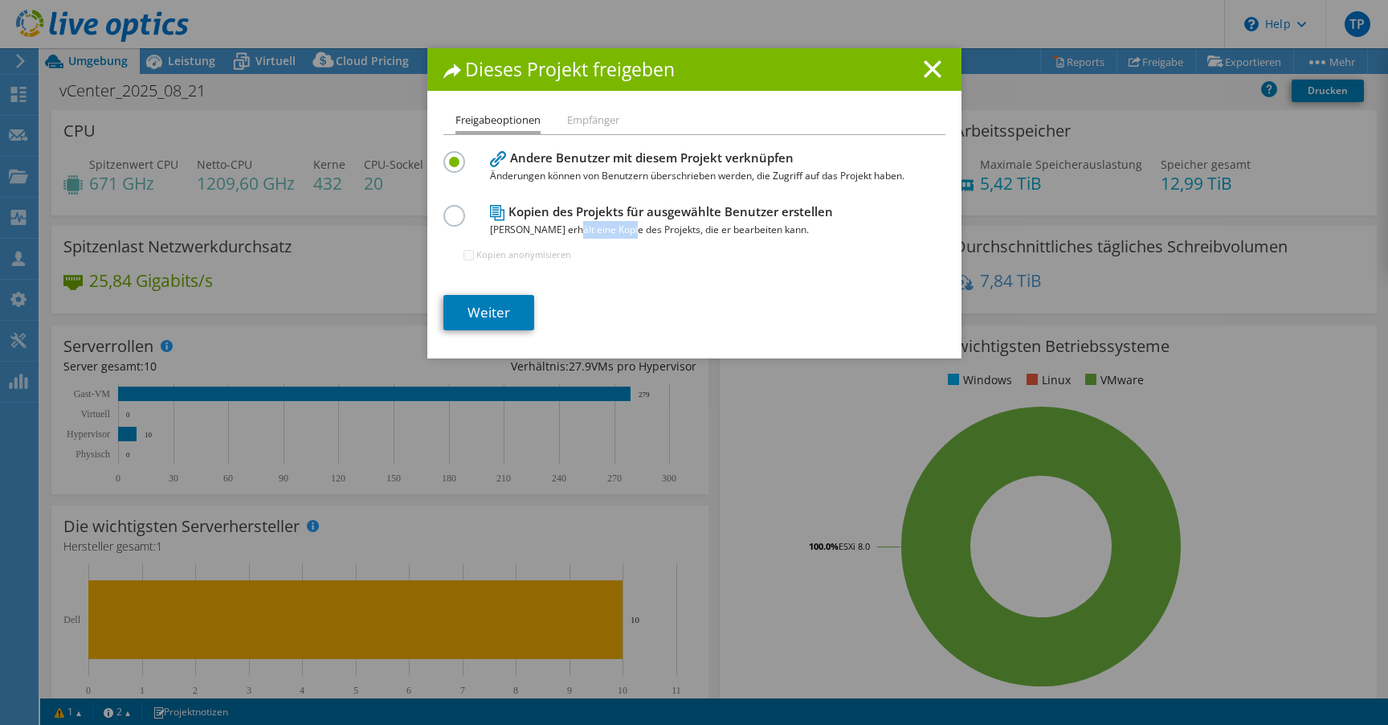
drag, startPoint x: 579, startPoint y: 231, endPoint x: 619, endPoint y: 231, distance: 39.4
click at [619, 231] on span "[PERSON_NAME] erhält eine Kopie des Projekts, die er bearbeiten kann." at bounding box center [691, 230] width 402 height 18
click at [485, 313] on link "Weiter" at bounding box center [489, 312] width 91 height 35
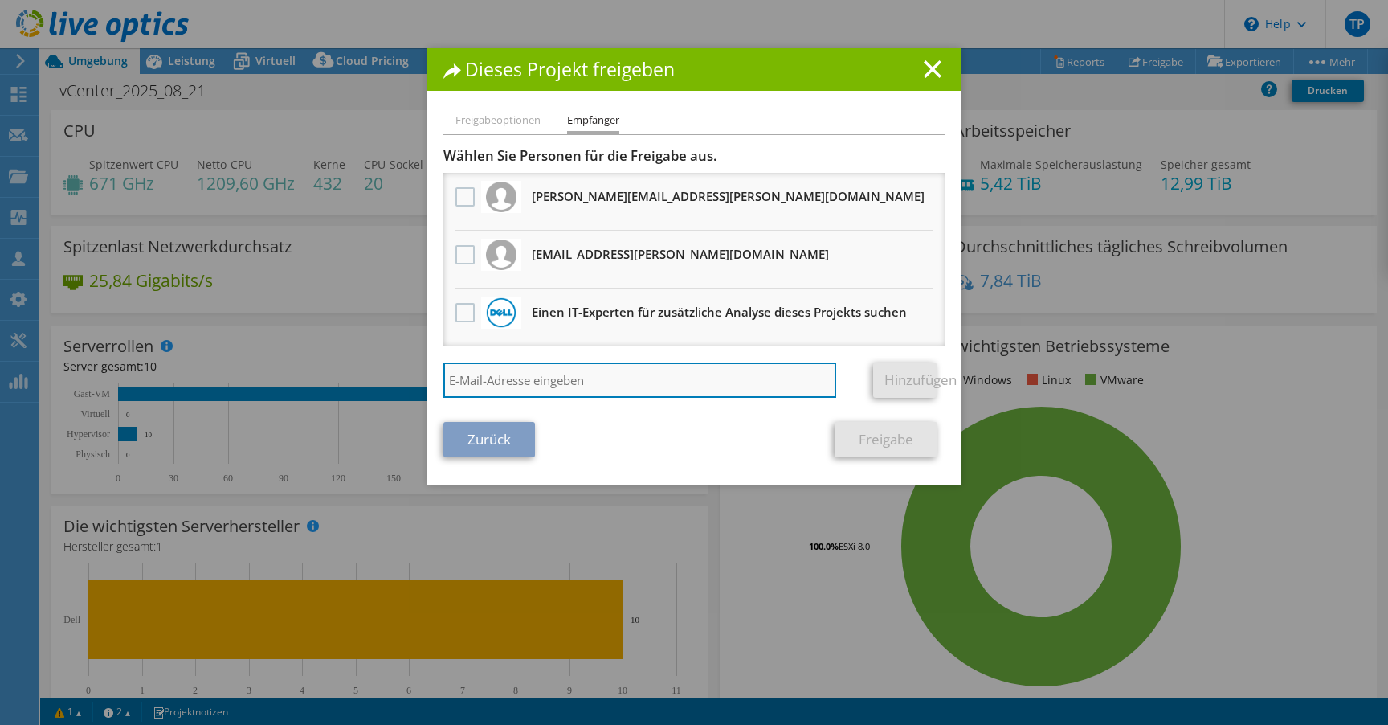
click at [530, 376] on input "search" at bounding box center [641, 379] width 394 height 35
paste input "[PERSON_NAME][EMAIL_ADDRESS][PERSON_NAME][DOMAIN_NAME]"
type input "[PERSON_NAME][EMAIL_ADDRESS][PERSON_NAME][DOMAIN_NAME]"
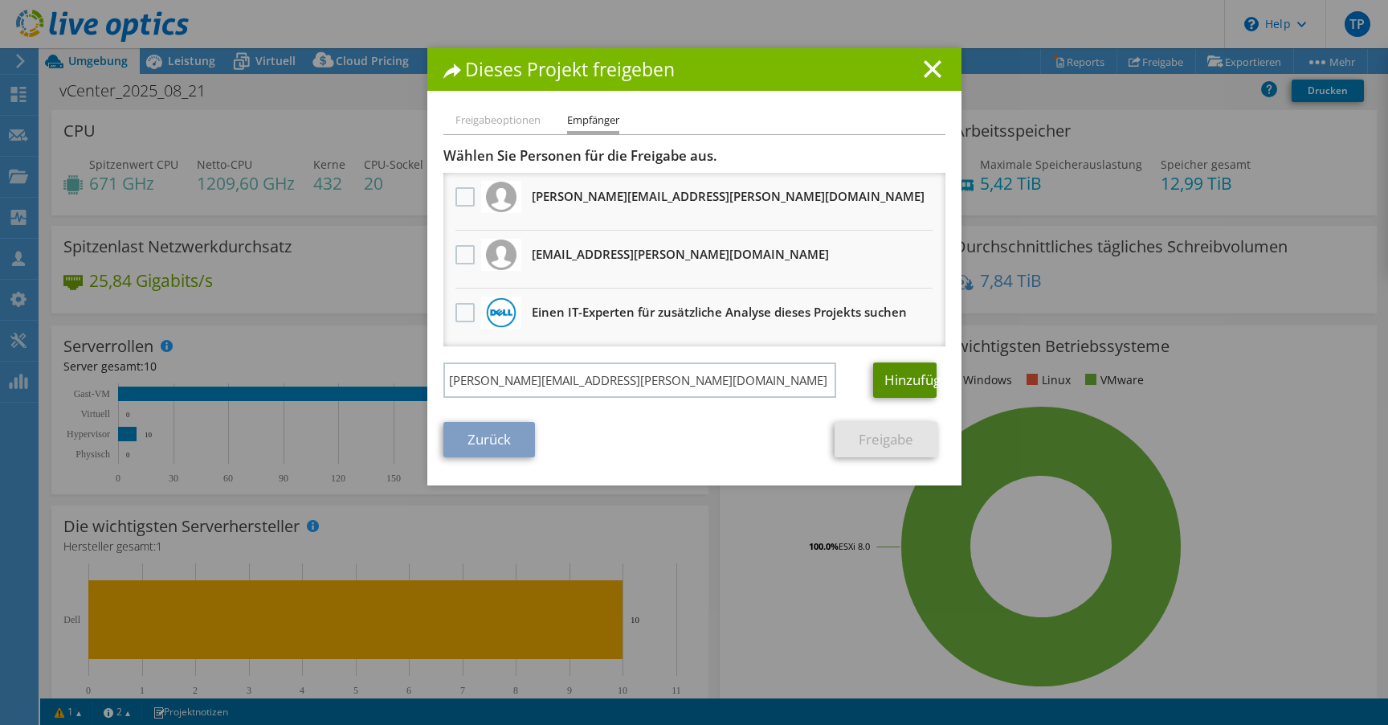
click at [904, 378] on link "Hinzufügen" at bounding box center [904, 379] width 63 height 35
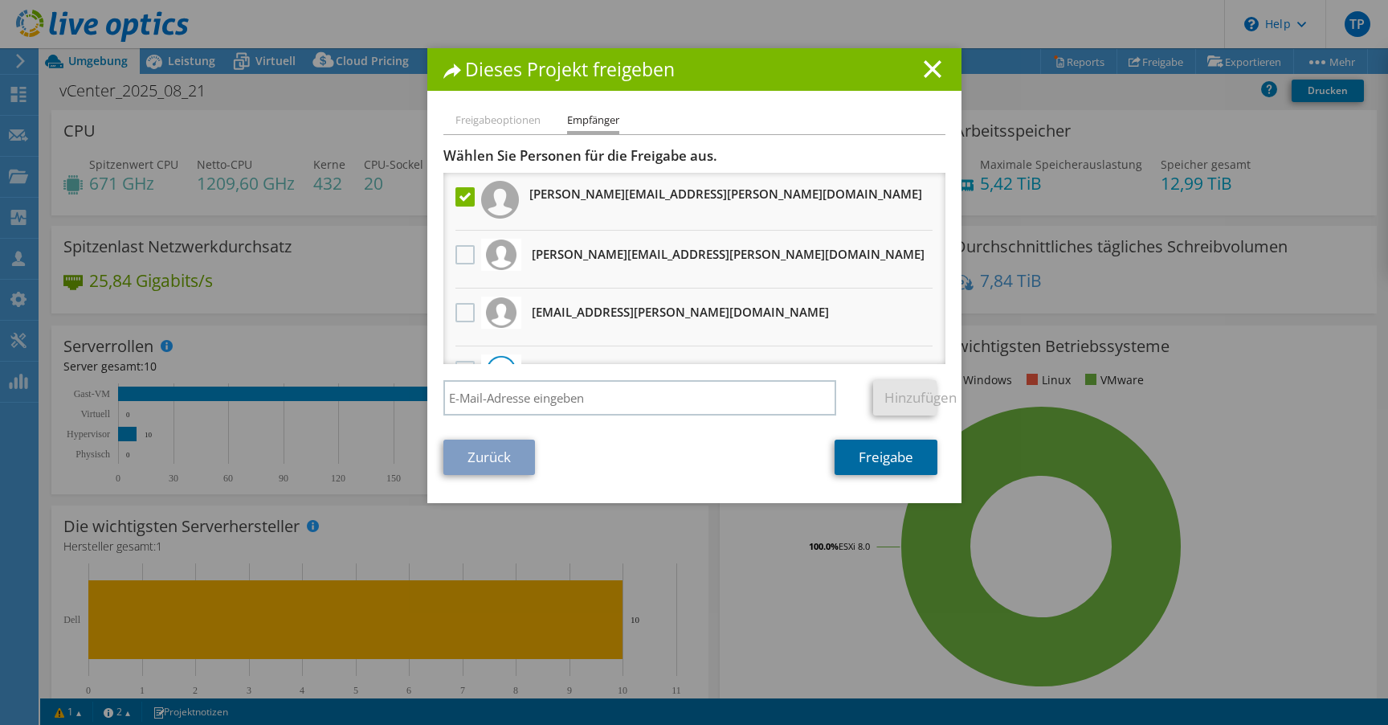
click at [889, 460] on link "Freigabe" at bounding box center [886, 457] width 103 height 35
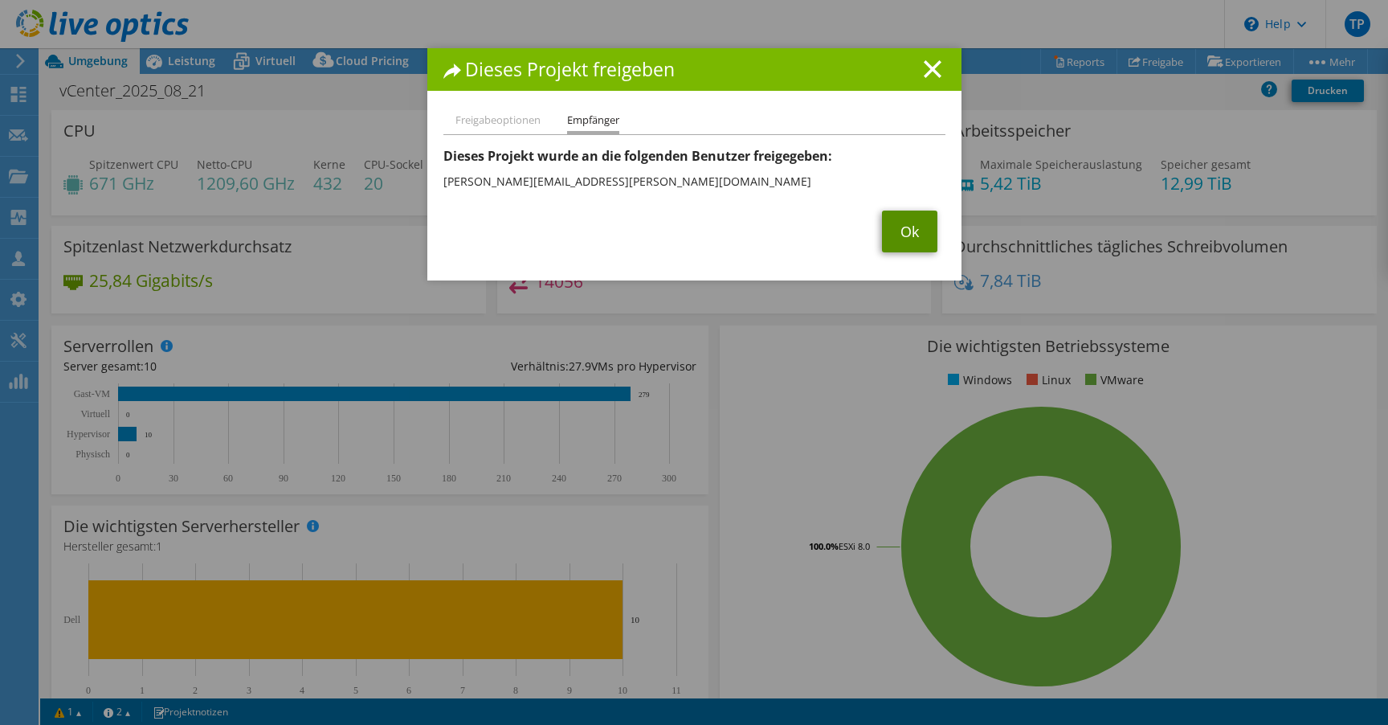
click at [914, 238] on link "Ok" at bounding box center [909, 232] width 55 height 42
